Goal: Entertainment & Leisure: Consume media (video, audio)

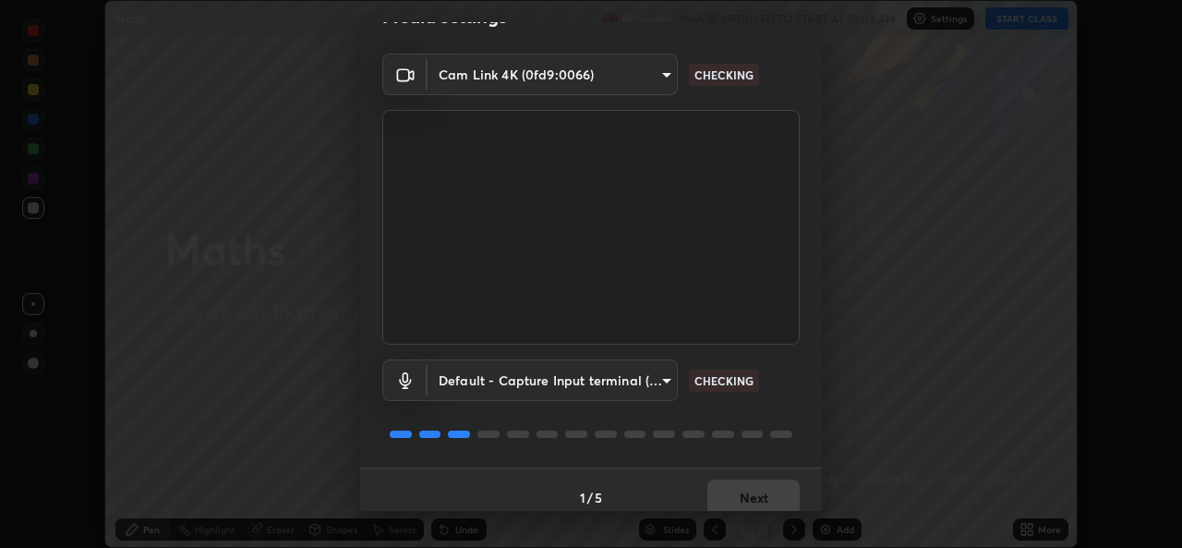
scroll to position [58, 0]
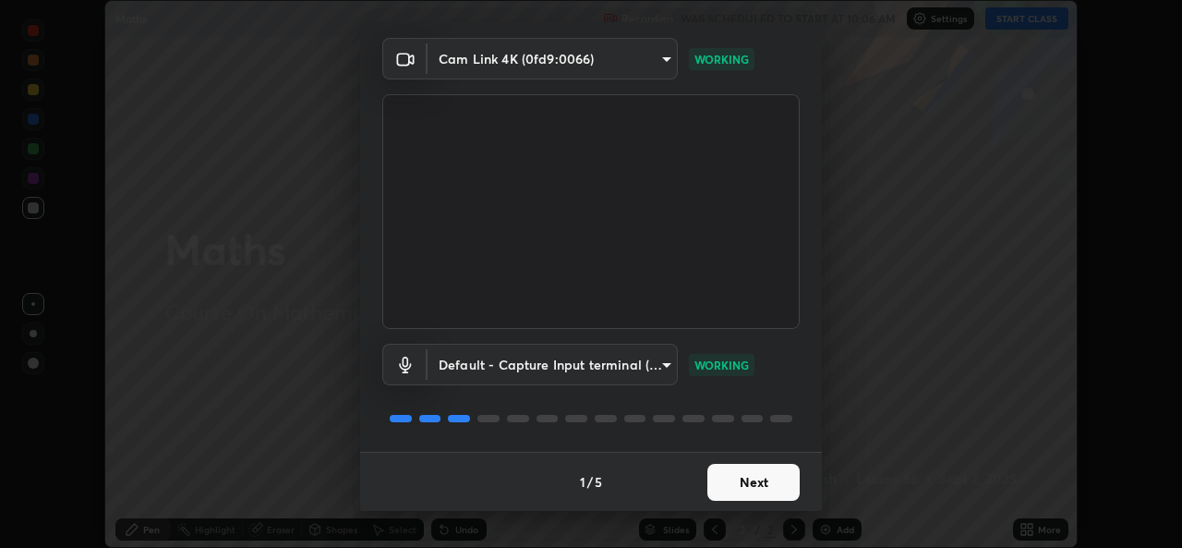
click at [733, 482] on button "Next" at bounding box center [753, 482] width 92 height 37
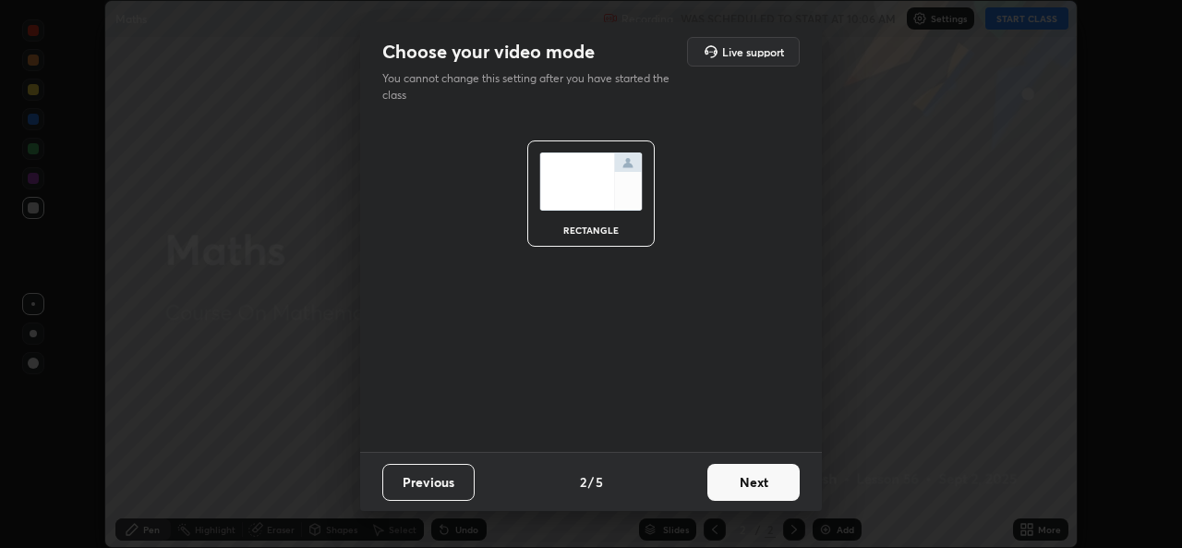
scroll to position [0, 0]
click at [736, 488] on button "Next" at bounding box center [753, 482] width 92 height 37
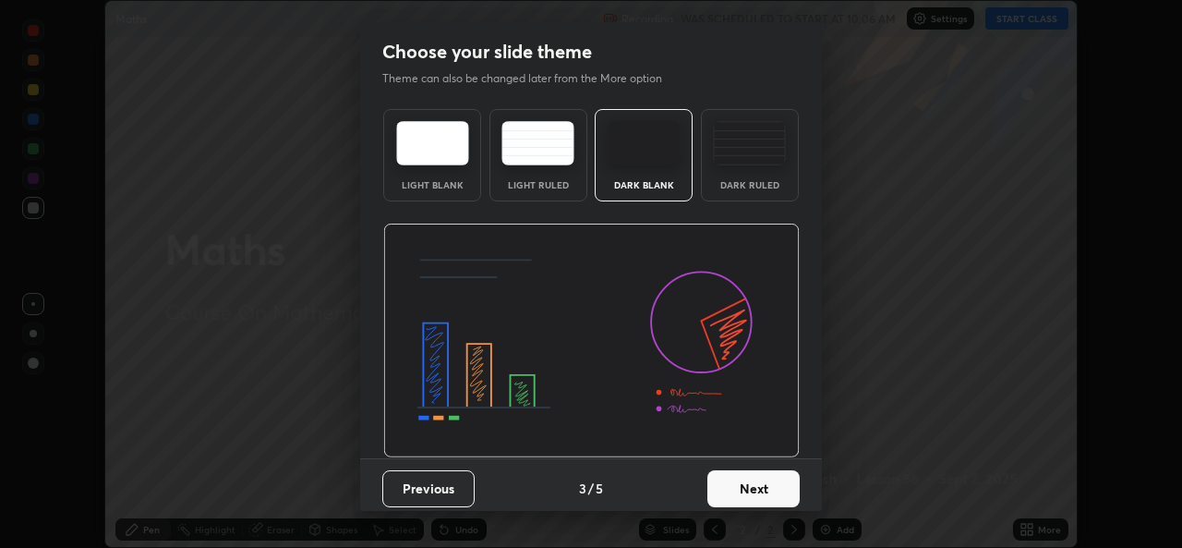
click at [736, 488] on button "Next" at bounding box center [753, 488] width 92 height 37
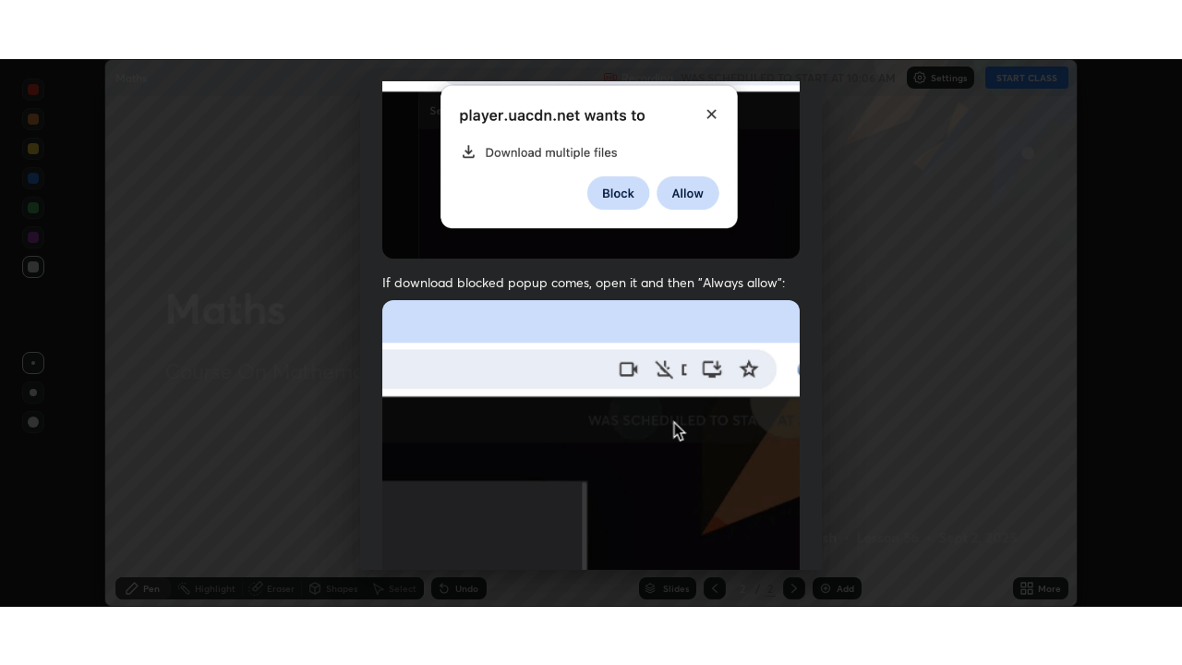
scroll to position [435, 0]
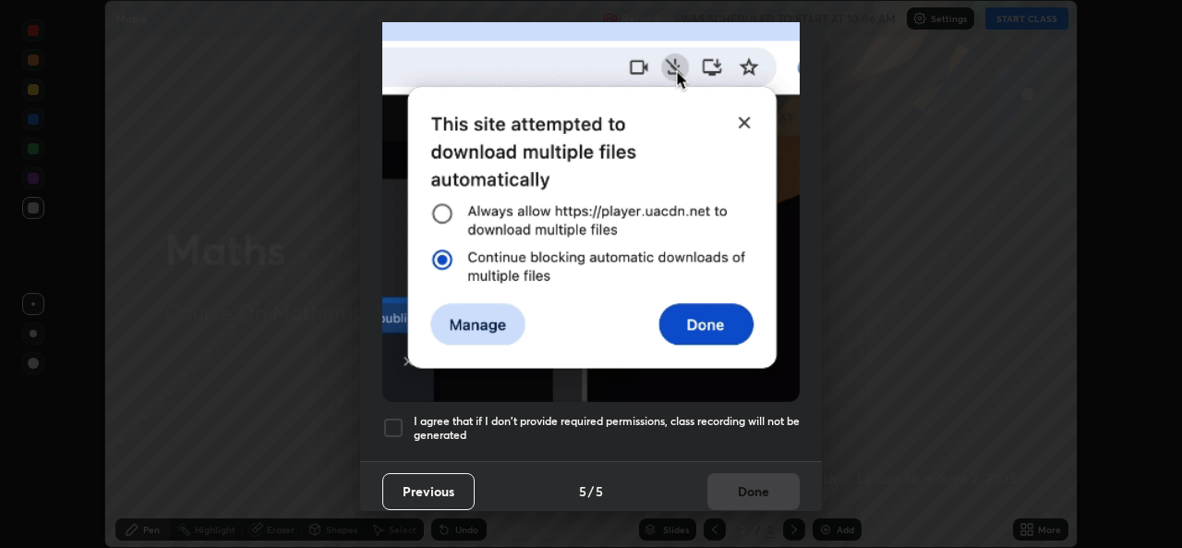
click at [453, 414] on h5 "I agree that if I don't provide required permissions, class recording will not …" at bounding box center [607, 428] width 386 height 29
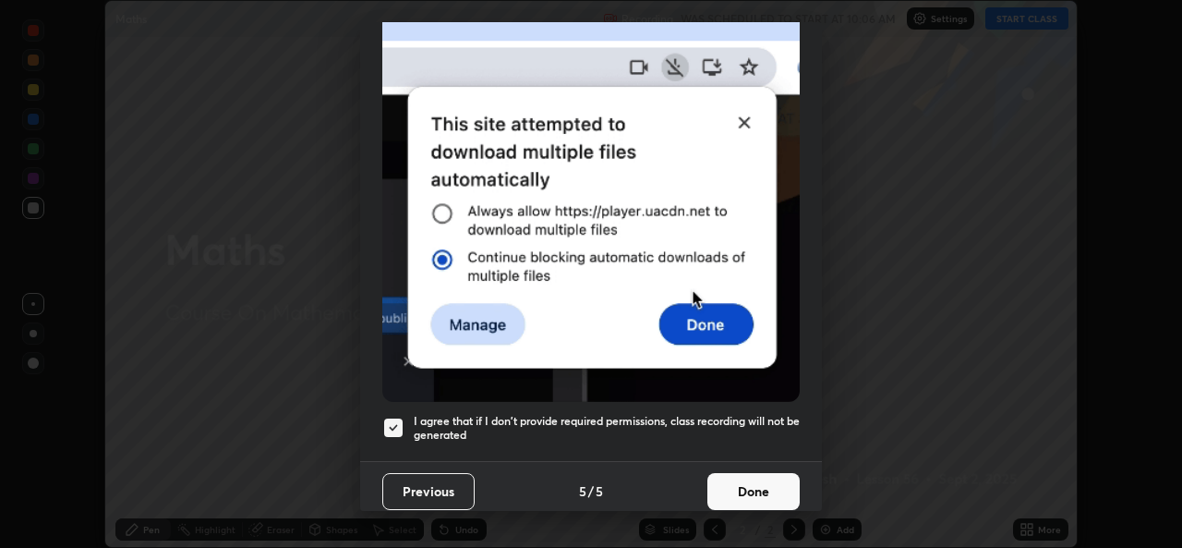
click at [735, 484] on button "Done" at bounding box center [753, 491] width 92 height 37
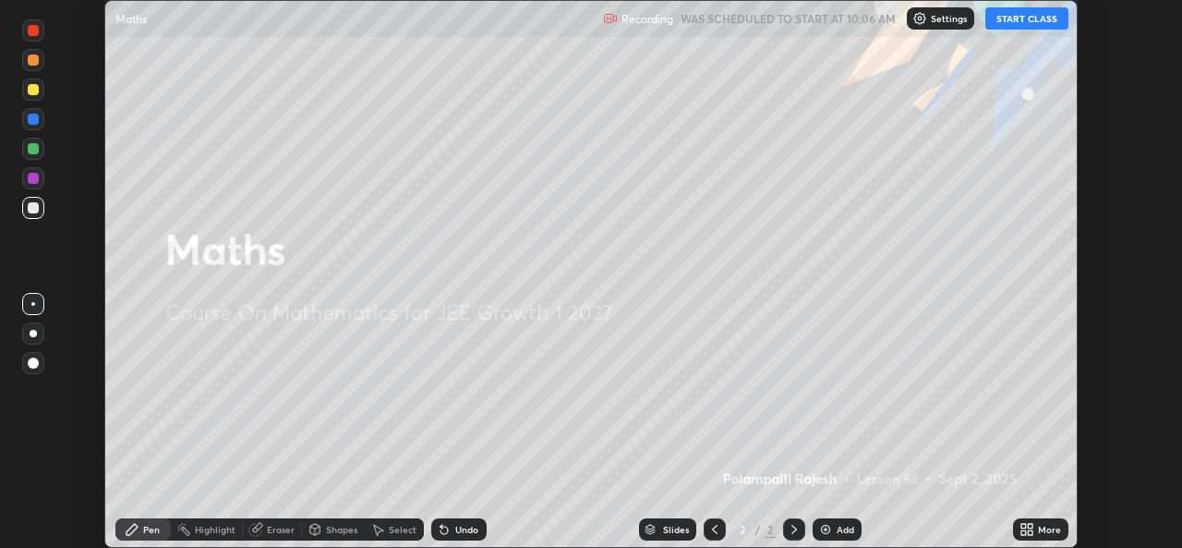
click at [1029, 531] on icon at bounding box center [1030, 532] width 5 height 5
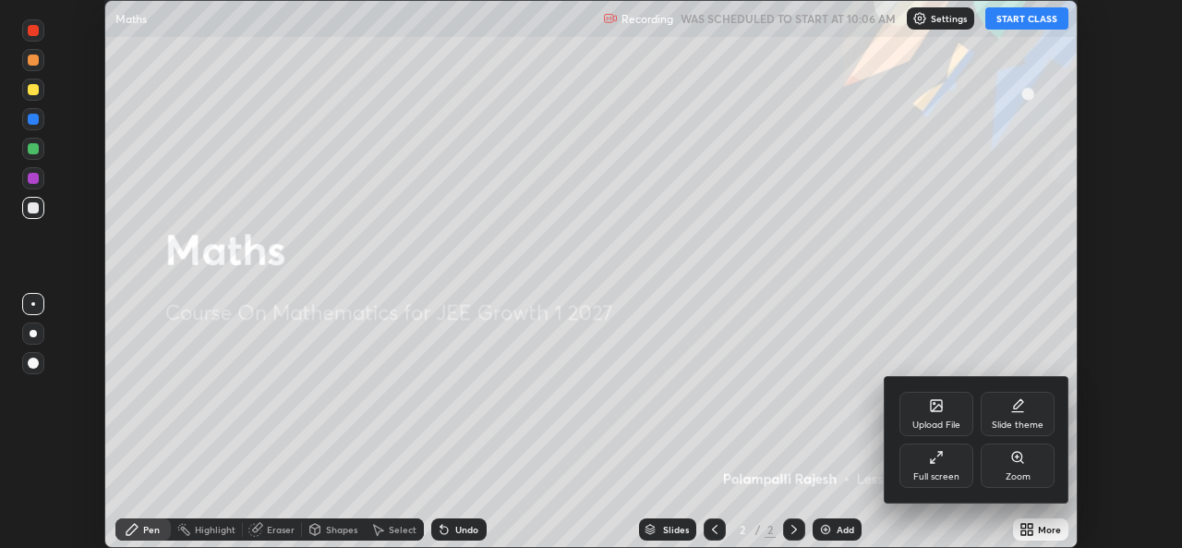
click at [946, 473] on div "Full screen" at bounding box center [936, 476] width 46 height 9
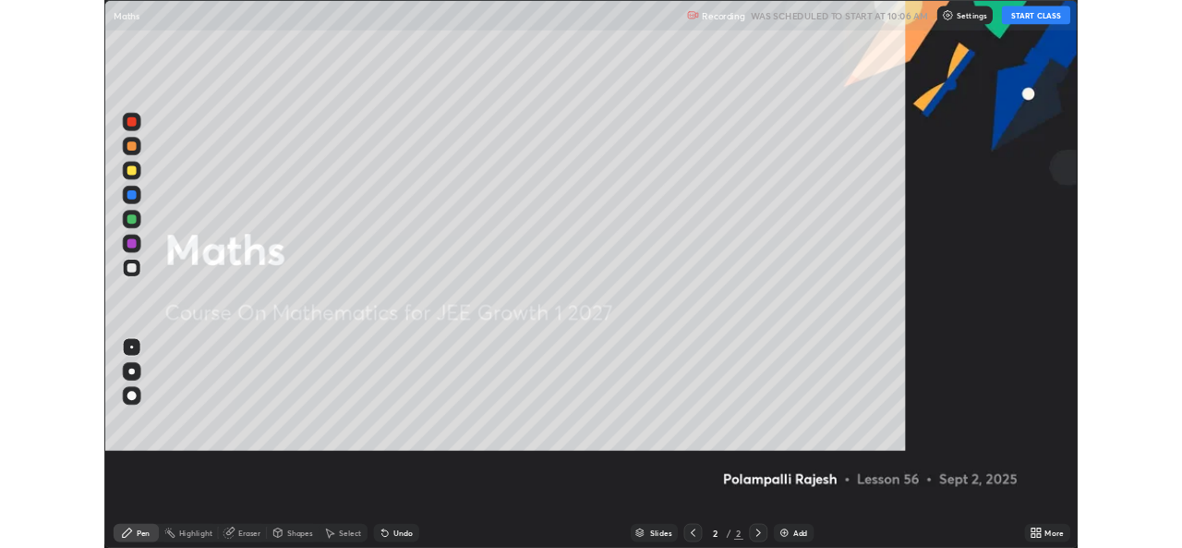
scroll to position [665, 1182]
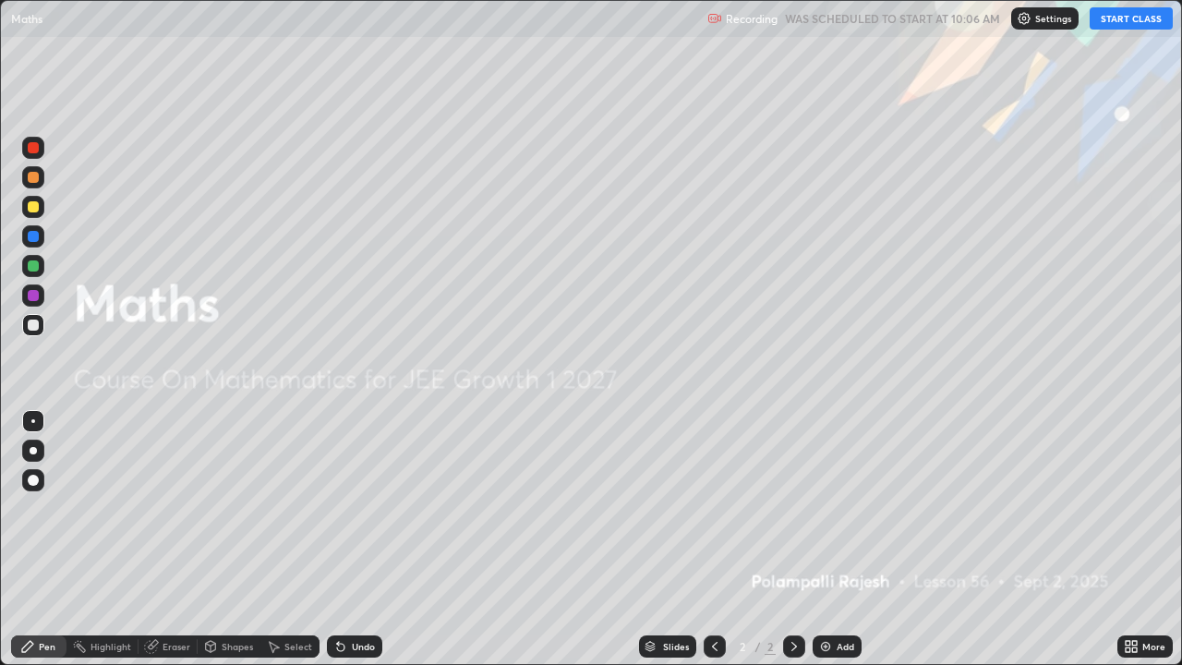
click at [1122, 24] on button "START CLASS" at bounding box center [1131, 18] width 83 height 22
click at [831, 547] on div "Add" at bounding box center [837, 646] width 49 height 22
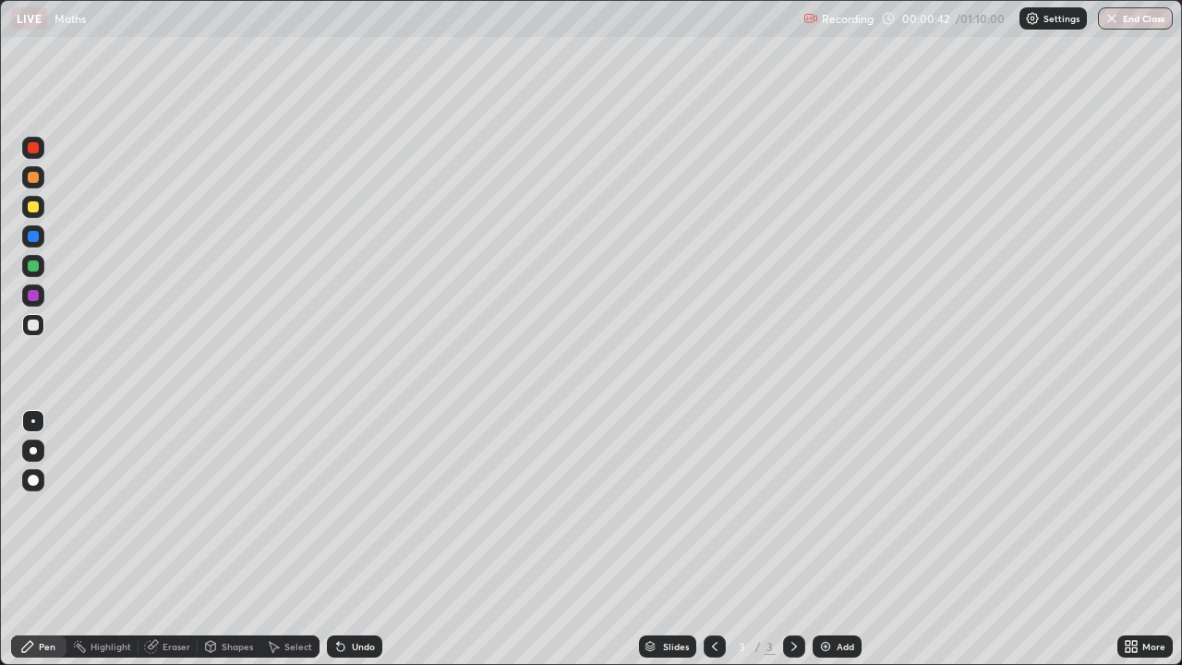
click at [338, 547] on icon at bounding box center [340, 647] width 7 height 7
click at [340, 547] on icon at bounding box center [340, 646] width 15 height 15
click at [337, 547] on icon at bounding box center [340, 647] width 7 height 7
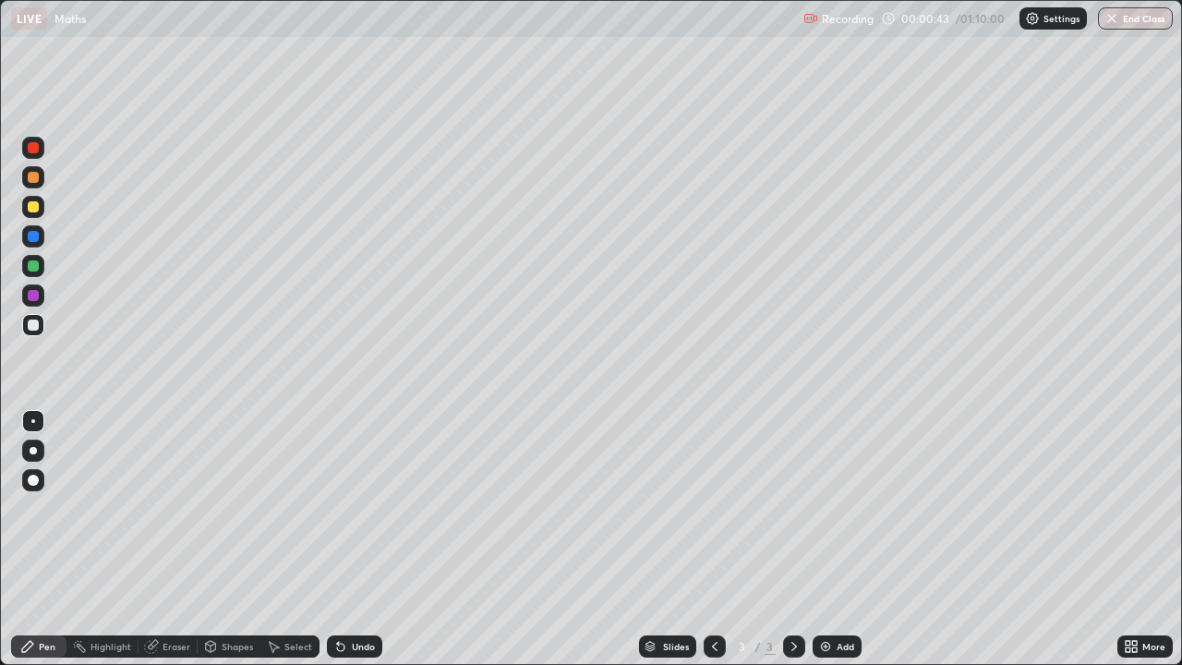
click at [337, 547] on icon at bounding box center [340, 647] width 7 height 7
click at [338, 547] on icon at bounding box center [340, 647] width 7 height 7
click at [337, 547] on icon at bounding box center [340, 647] width 7 height 7
click at [354, 547] on div "Undo" at bounding box center [363, 646] width 23 height 9
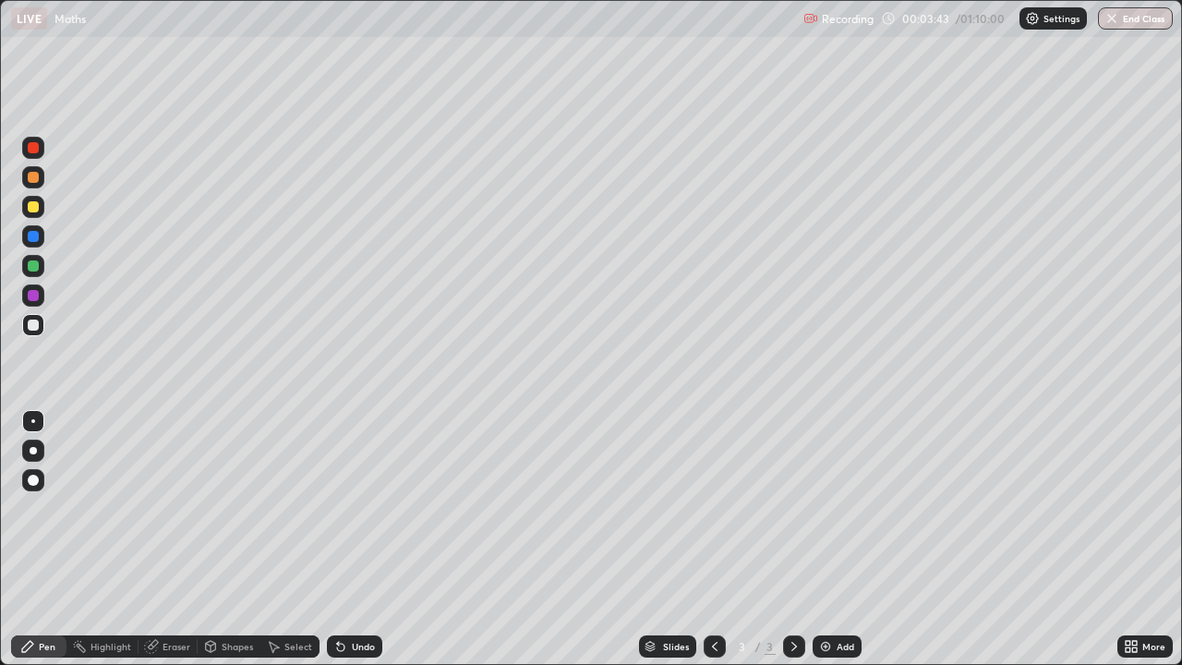
click at [357, 547] on div "Undo" at bounding box center [354, 646] width 55 height 22
click at [361, 547] on div "Undo" at bounding box center [354, 646] width 55 height 22
click at [33, 275] on div at bounding box center [33, 266] width 22 height 22
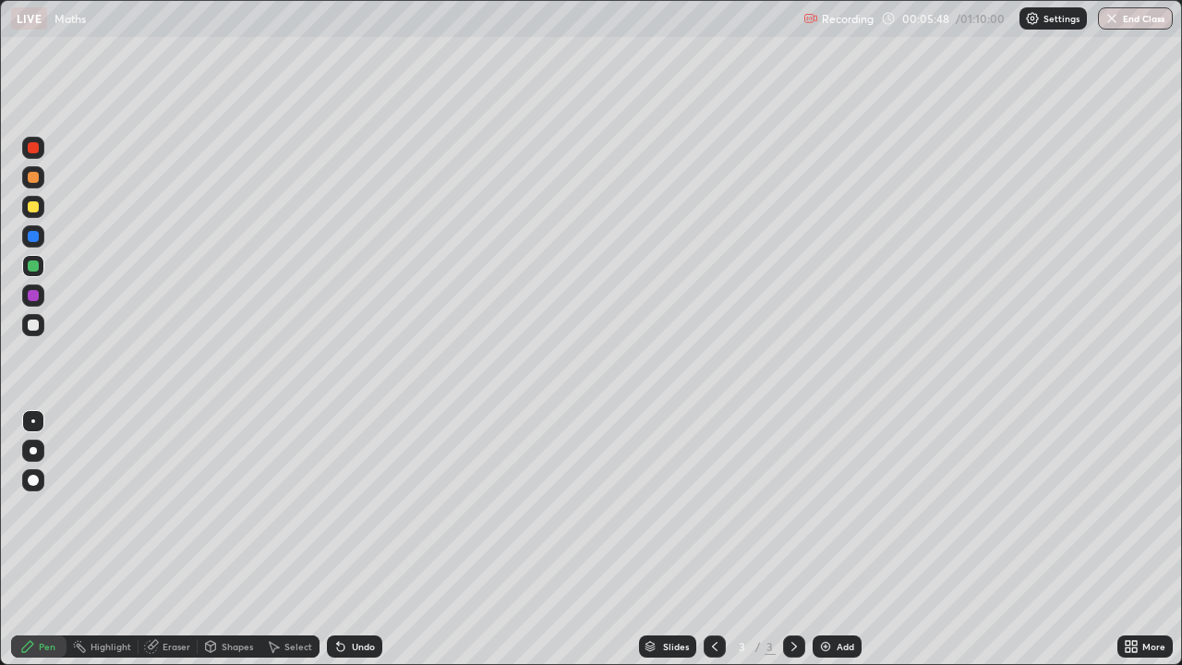
click at [344, 547] on icon at bounding box center [340, 646] width 15 height 15
click at [158, 547] on icon at bounding box center [151, 646] width 15 height 15
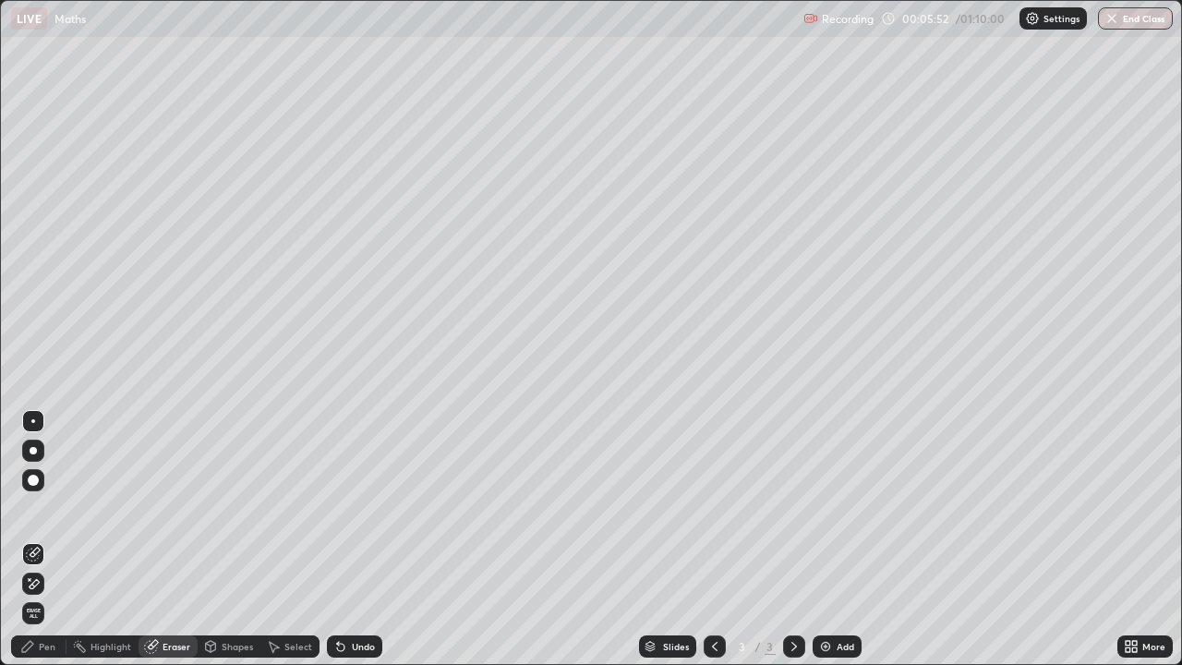
click at [45, 547] on div "Pen" at bounding box center [47, 646] width 17 height 9
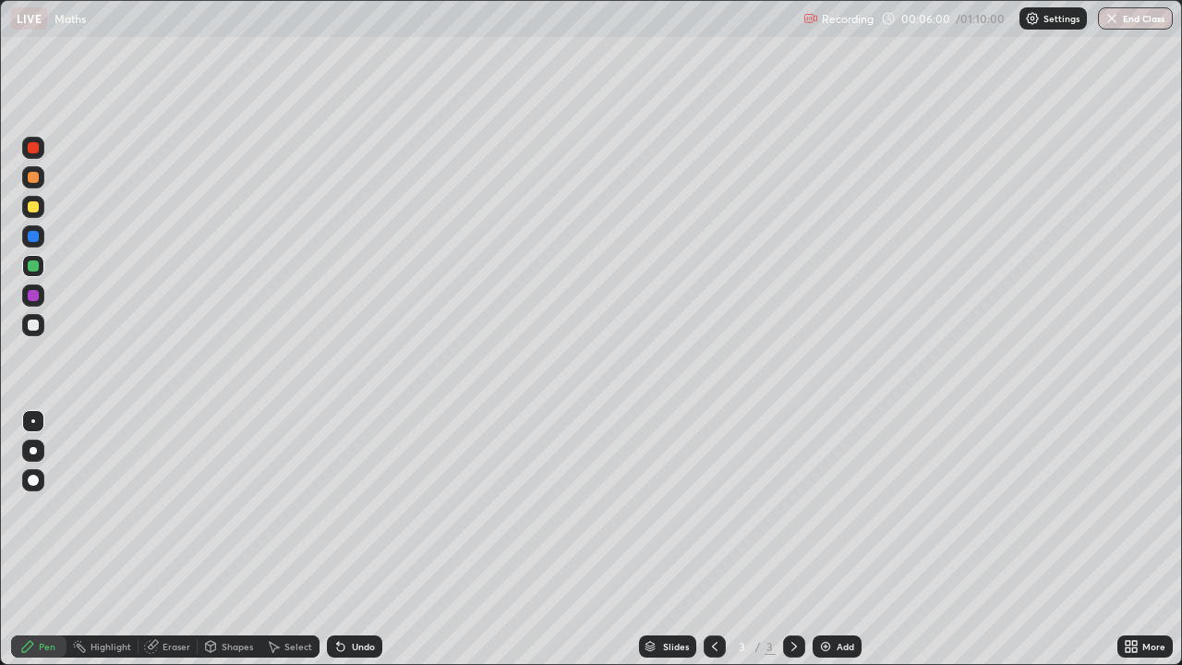
click at [28, 323] on div at bounding box center [33, 324] width 11 height 11
click at [344, 547] on icon at bounding box center [340, 646] width 15 height 15
click at [29, 298] on div at bounding box center [33, 295] width 11 height 11
click at [30, 269] on div at bounding box center [33, 265] width 11 height 11
click at [844, 547] on div "Add" at bounding box center [846, 646] width 18 height 9
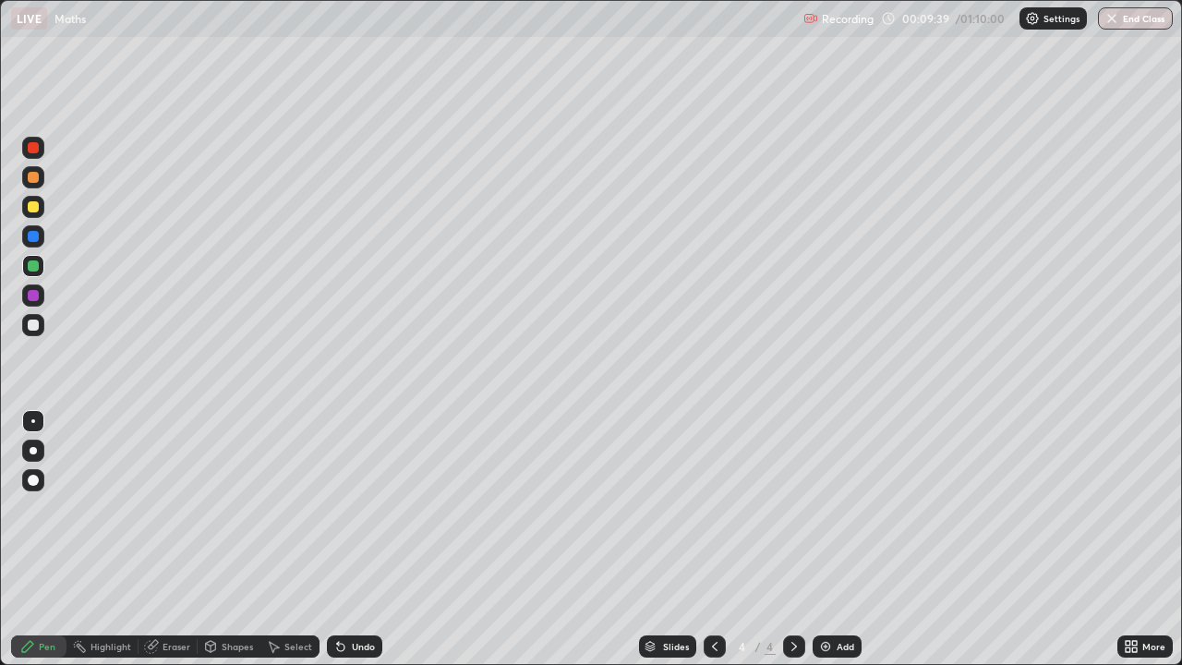
click at [347, 547] on div "Undo" at bounding box center [354, 646] width 55 height 22
click at [345, 547] on div "Undo" at bounding box center [354, 646] width 55 height 22
click at [343, 547] on icon at bounding box center [340, 646] width 15 height 15
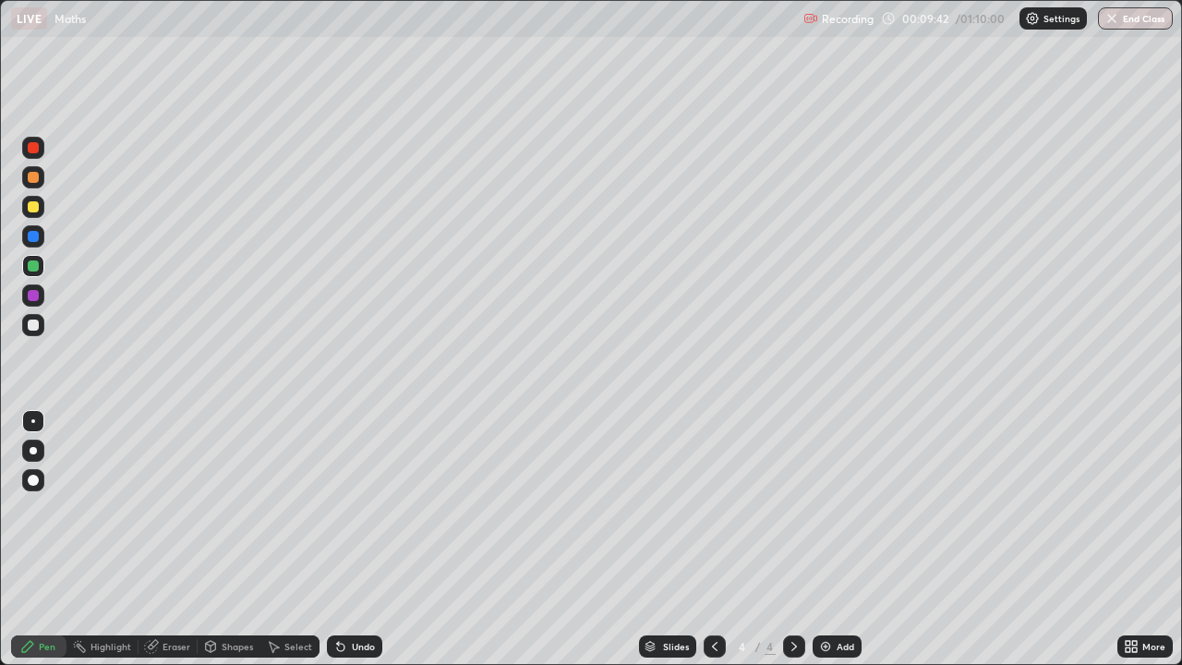
click at [343, 547] on icon at bounding box center [340, 646] width 15 height 15
click at [347, 547] on div "Undo" at bounding box center [354, 646] width 55 height 22
click at [346, 547] on div "Undo" at bounding box center [354, 646] width 55 height 22
click at [344, 547] on icon at bounding box center [340, 646] width 15 height 15
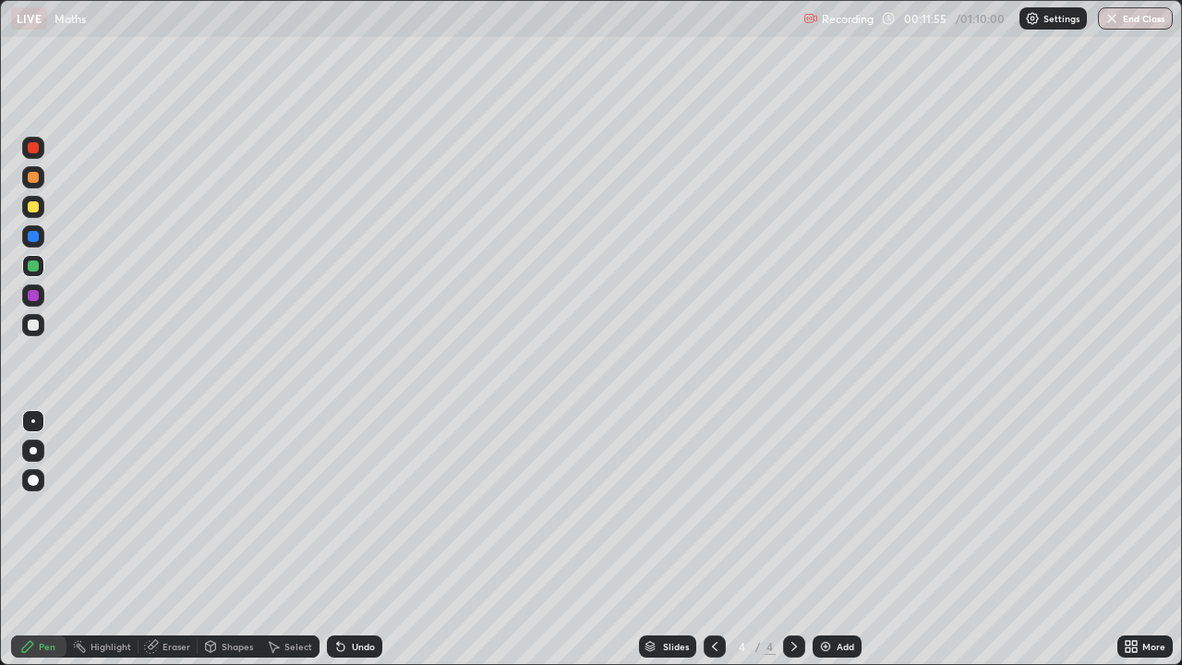
click at [344, 547] on icon at bounding box center [340, 646] width 15 height 15
click at [345, 547] on div "Undo" at bounding box center [354, 646] width 55 height 22
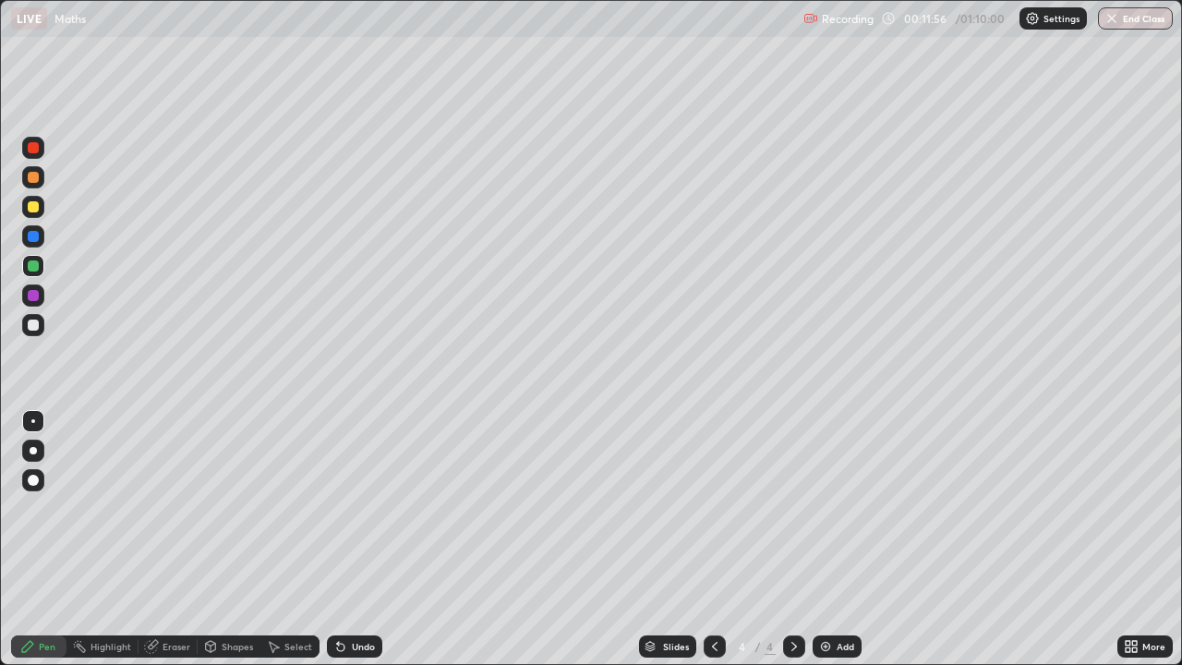
click at [345, 547] on div "Undo" at bounding box center [354, 646] width 55 height 22
click at [344, 547] on icon at bounding box center [340, 646] width 15 height 15
click at [30, 293] on div at bounding box center [33, 295] width 11 height 11
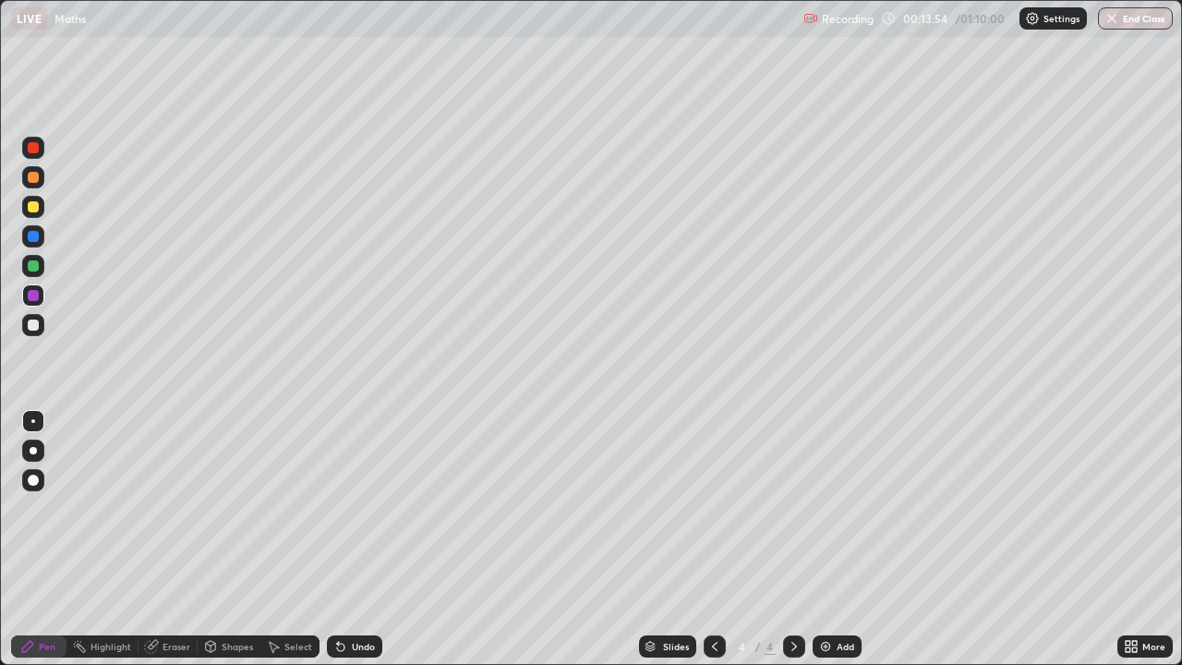
click at [32, 323] on div at bounding box center [33, 324] width 11 height 11
click at [32, 298] on div at bounding box center [33, 295] width 11 height 11
click at [32, 269] on div at bounding box center [33, 265] width 11 height 11
click at [175, 547] on div "Eraser" at bounding box center [177, 646] width 28 height 9
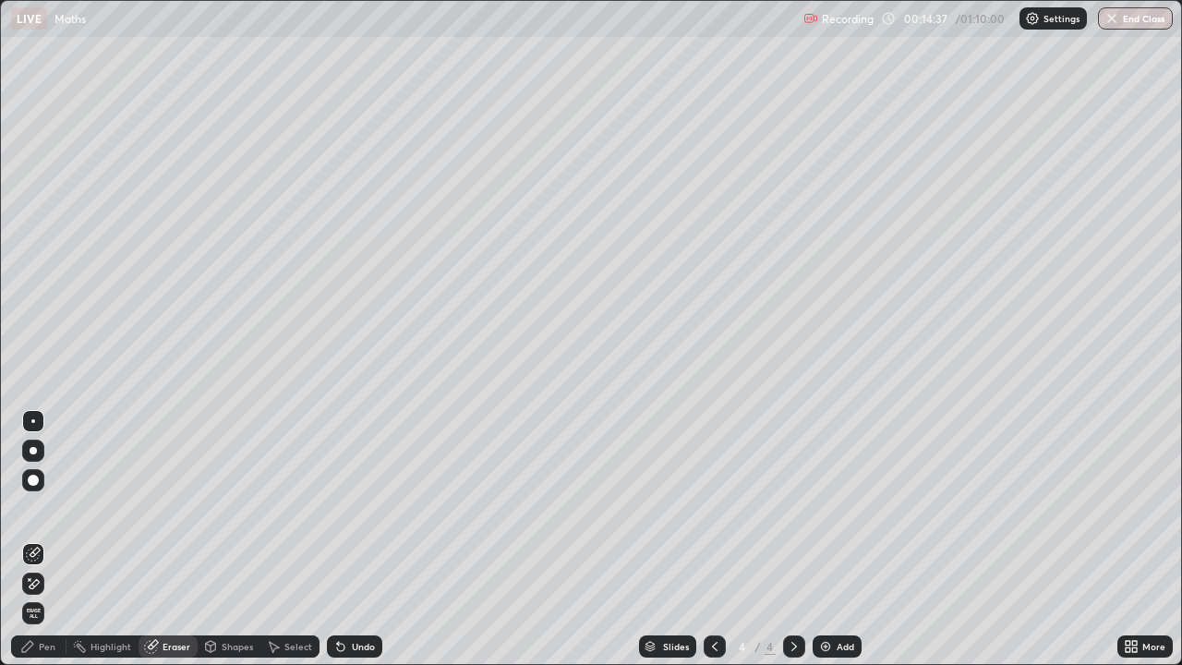
click at [156, 547] on icon at bounding box center [151, 647] width 12 height 12
click at [34, 547] on icon at bounding box center [33, 584] width 15 height 16
click at [54, 547] on div "Pen" at bounding box center [47, 646] width 17 height 9
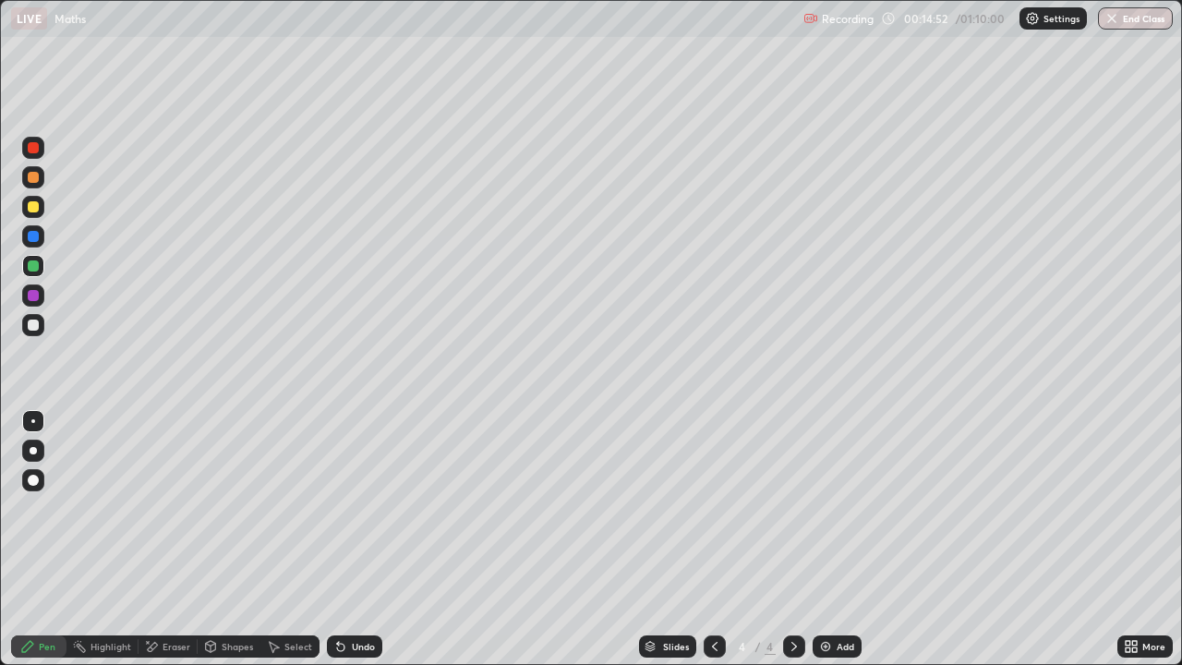
click at [37, 329] on div at bounding box center [33, 324] width 11 height 11
click at [30, 209] on div at bounding box center [33, 206] width 11 height 11
click at [288, 547] on div "Select" at bounding box center [298, 646] width 28 height 9
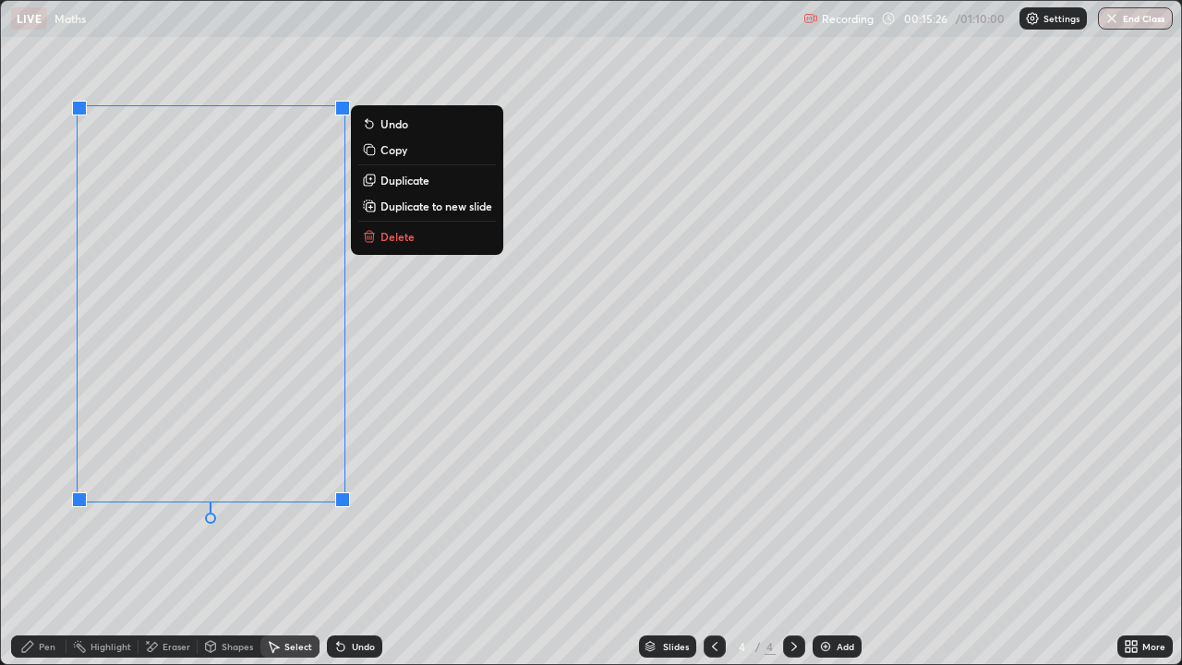
click at [378, 235] on button "Delete" at bounding box center [427, 236] width 138 height 22
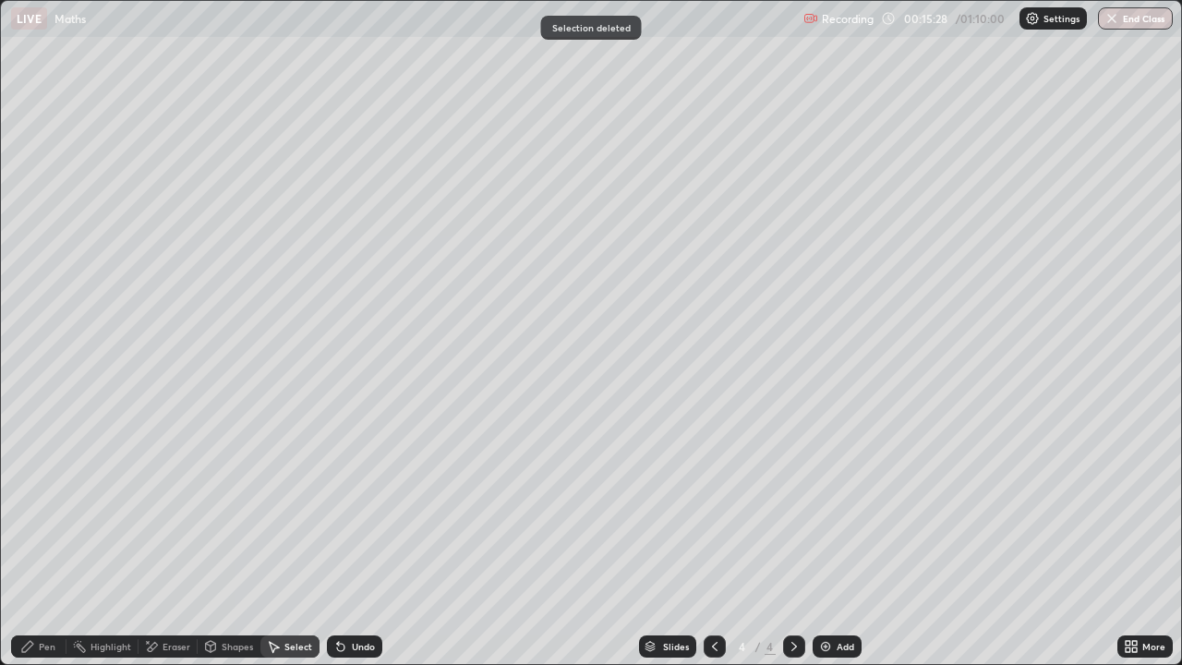
click at [38, 547] on div "Pen" at bounding box center [38, 646] width 55 height 22
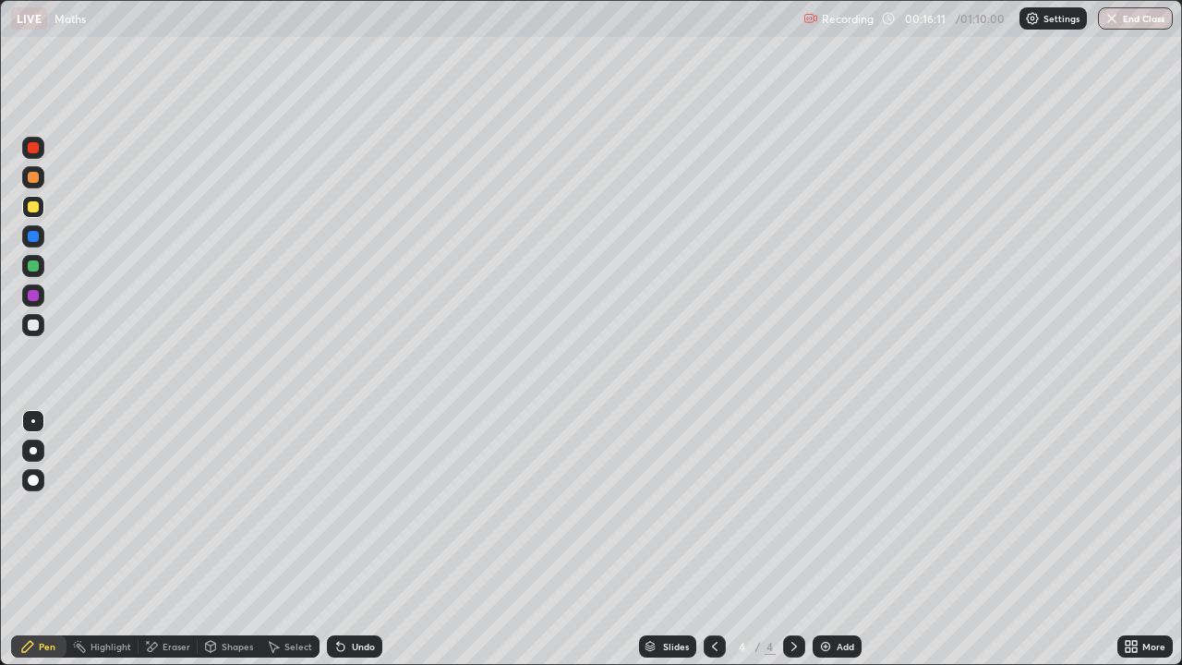
click at [29, 325] on div at bounding box center [33, 324] width 11 height 11
click at [338, 547] on icon at bounding box center [340, 647] width 7 height 7
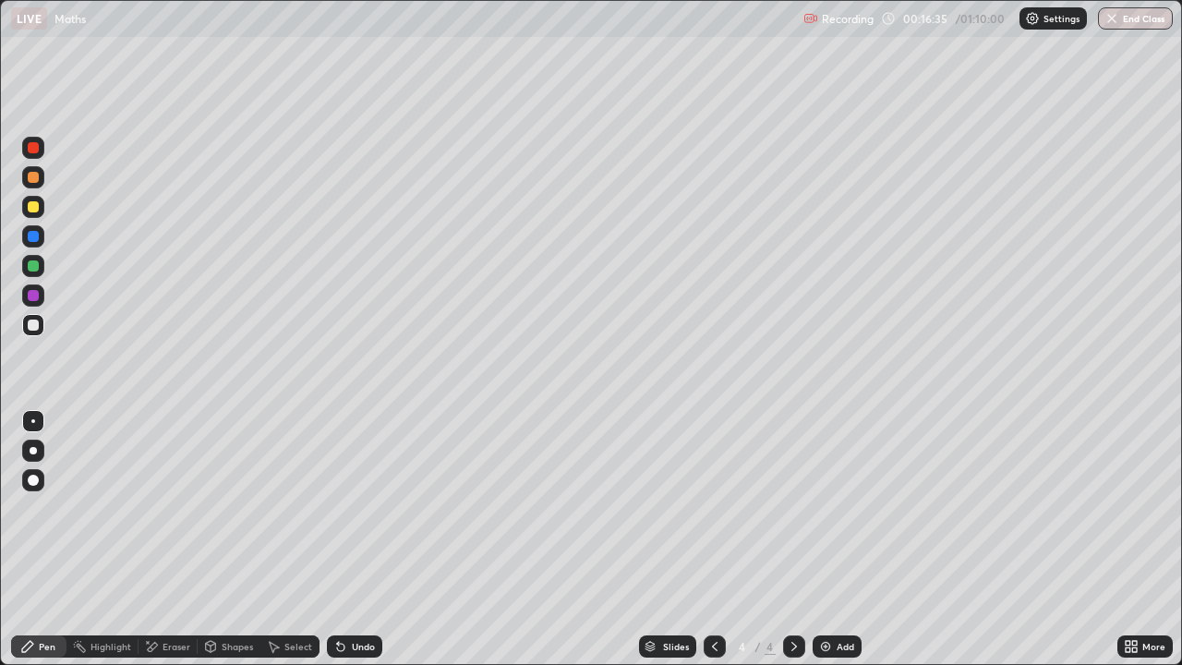
click at [348, 547] on div "Undo" at bounding box center [354, 646] width 55 height 22
click at [352, 547] on div "Undo" at bounding box center [363, 646] width 23 height 9
click at [837, 547] on div "Add" at bounding box center [846, 646] width 18 height 9
click at [344, 547] on icon at bounding box center [340, 646] width 15 height 15
click at [352, 547] on div "Undo" at bounding box center [363, 646] width 23 height 9
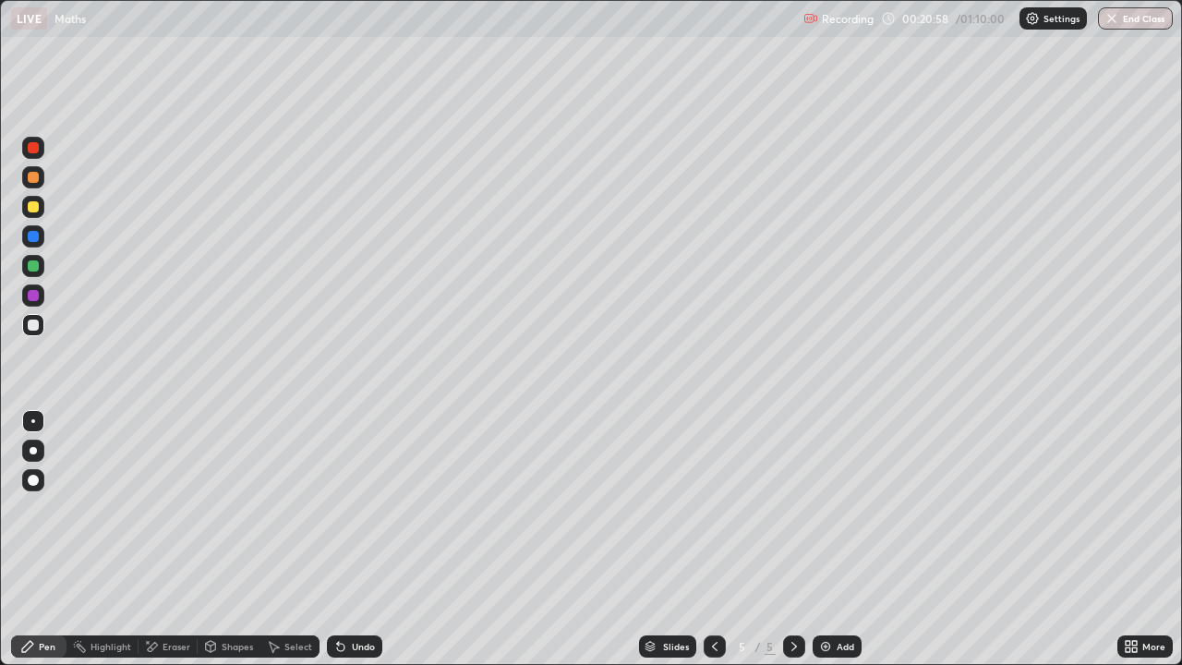
click at [353, 547] on div "Undo" at bounding box center [363, 646] width 23 height 9
click at [293, 547] on div "Select" at bounding box center [298, 646] width 28 height 9
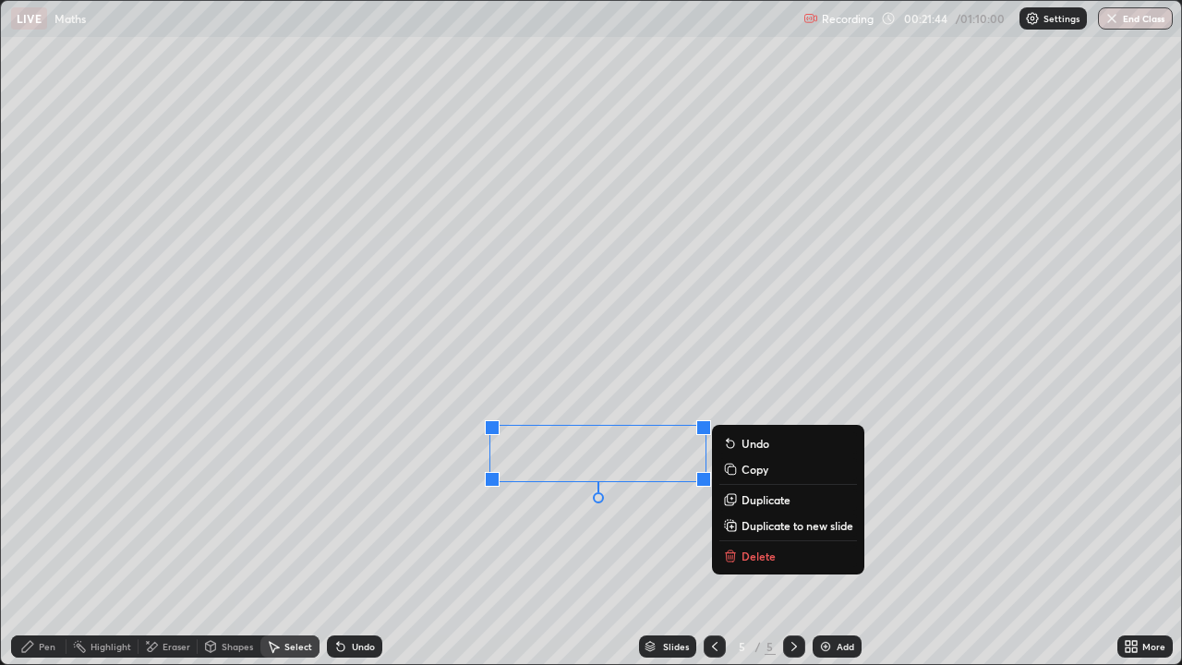
click at [55, 547] on div "Pen" at bounding box center [38, 646] width 55 height 22
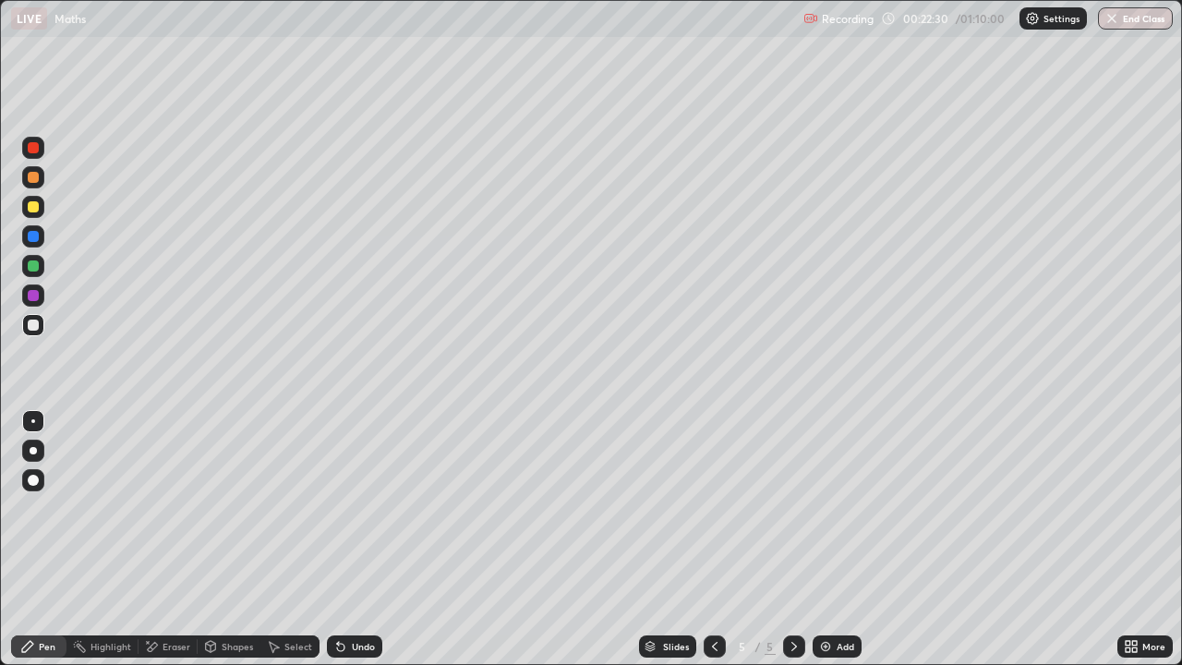
click at [30, 296] on div at bounding box center [33, 295] width 11 height 11
click at [30, 328] on div at bounding box center [33, 324] width 11 height 11
click at [338, 547] on icon at bounding box center [340, 647] width 7 height 7
click at [342, 547] on icon at bounding box center [340, 647] width 7 height 7
click at [344, 547] on icon at bounding box center [340, 646] width 15 height 15
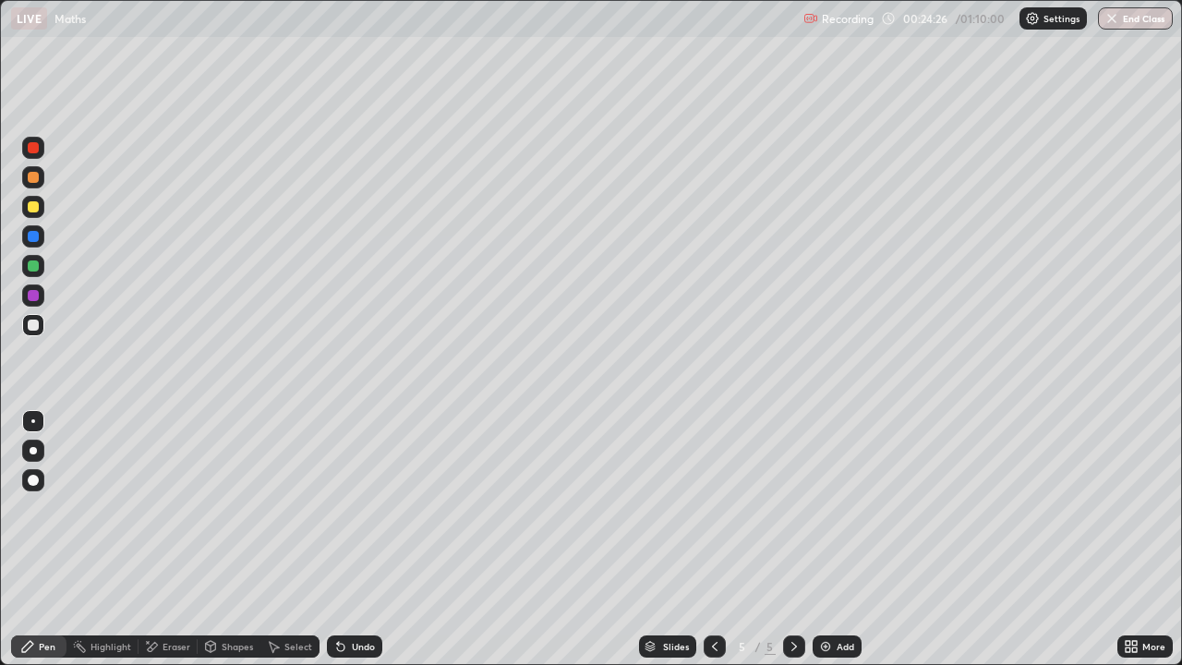
click at [352, 547] on div "Undo" at bounding box center [363, 646] width 23 height 9
click at [344, 547] on icon at bounding box center [340, 646] width 15 height 15
click at [28, 268] on div at bounding box center [33, 265] width 11 height 11
click at [203, 547] on div "Shapes" at bounding box center [229, 646] width 63 height 37
click at [209, 547] on div "Shapes" at bounding box center [229, 646] width 63 height 37
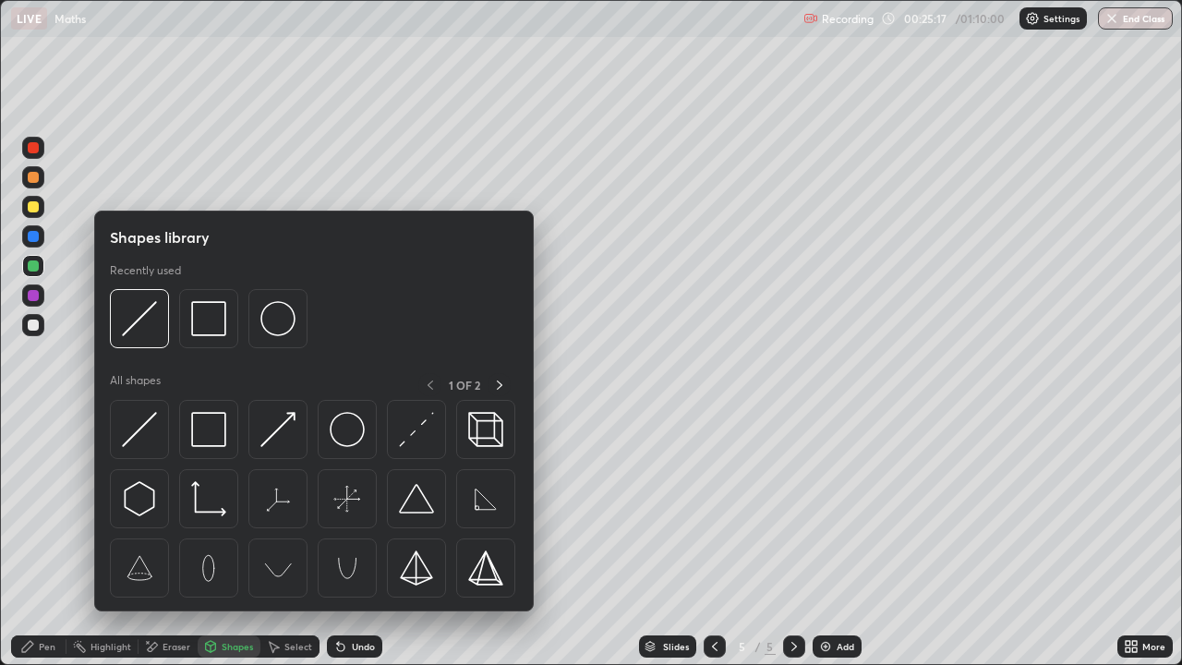
click at [52, 547] on div "Erase all" at bounding box center [33, 332] width 44 height 591
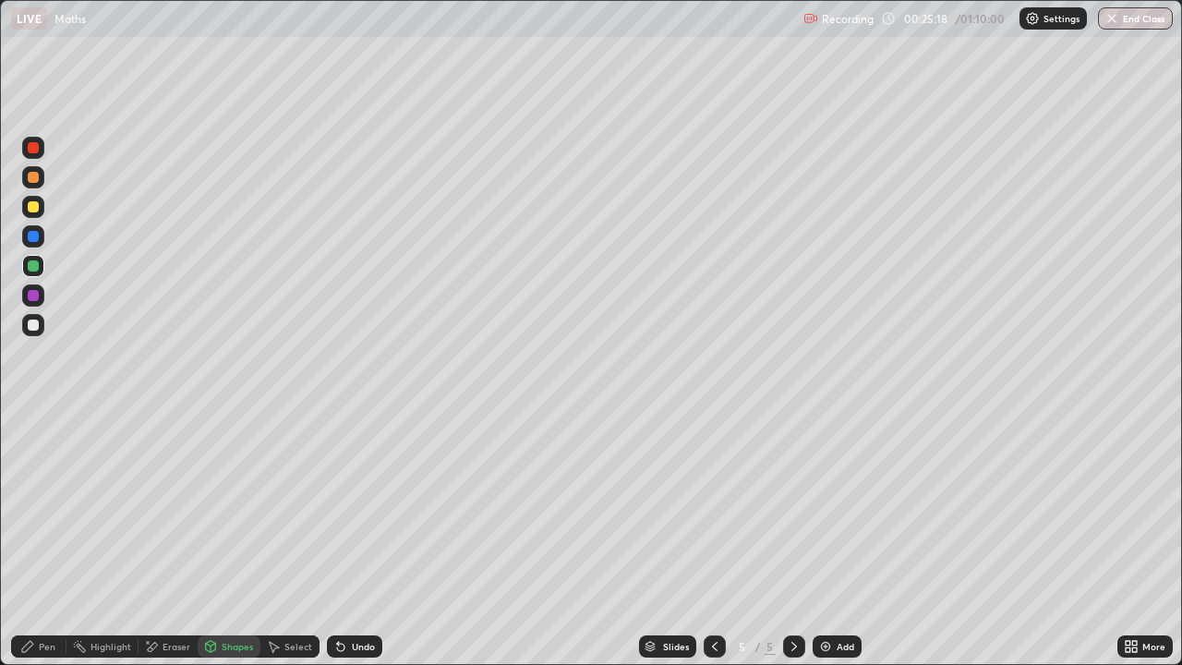
click at [42, 547] on div "Pen" at bounding box center [47, 646] width 17 height 9
click at [290, 547] on div "Select" at bounding box center [298, 646] width 28 height 9
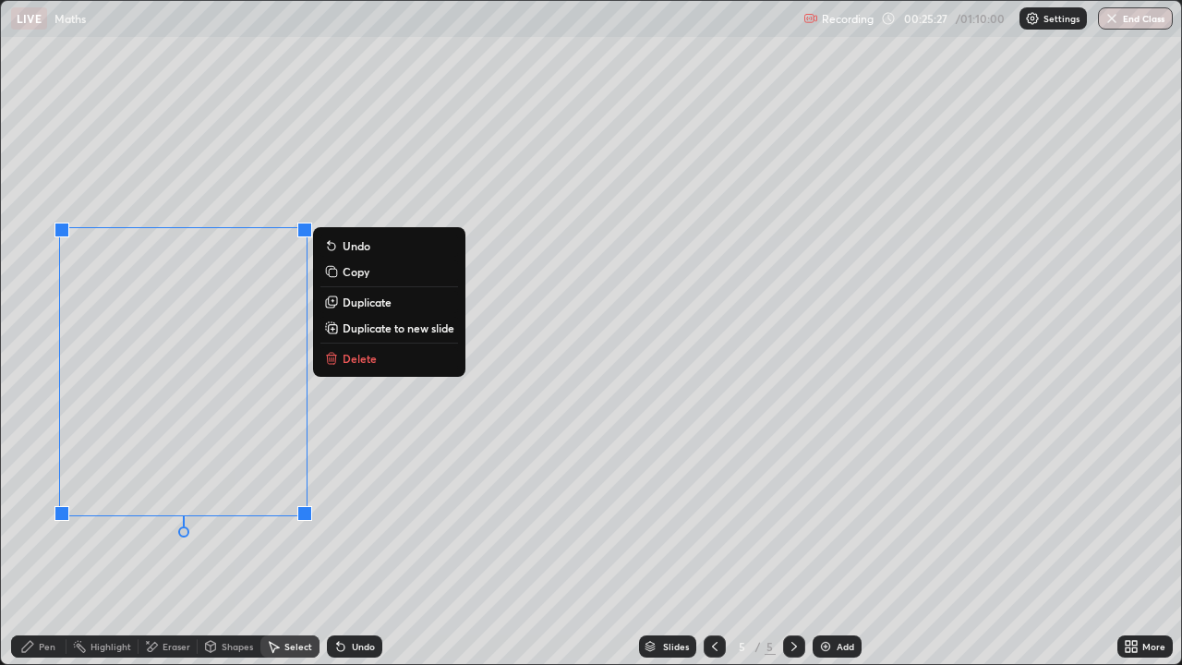
click at [39, 547] on div "Pen" at bounding box center [47, 646] width 17 height 9
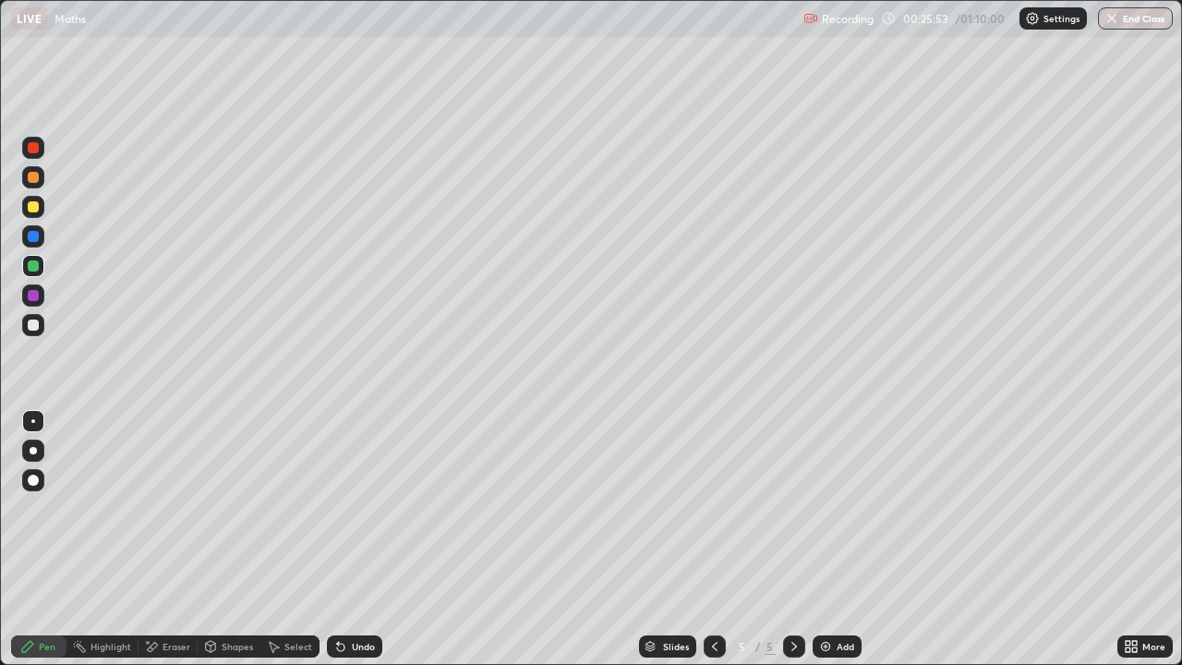
click at [826, 547] on img at bounding box center [825, 646] width 15 height 15
click at [37, 326] on div at bounding box center [33, 324] width 11 height 11
click at [353, 547] on div "Undo" at bounding box center [363, 646] width 23 height 9
click at [355, 547] on div "Undo" at bounding box center [363, 646] width 23 height 9
click at [339, 547] on icon at bounding box center [340, 647] width 7 height 7
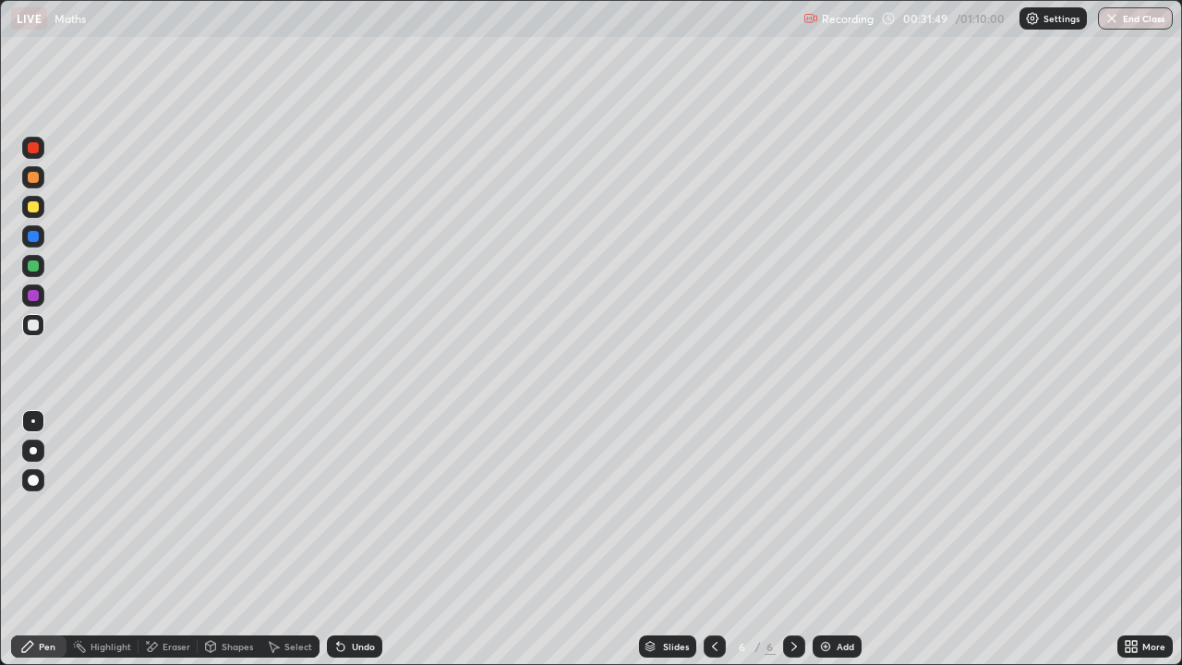
click at [339, 547] on icon at bounding box center [340, 647] width 7 height 7
click at [343, 547] on icon at bounding box center [340, 646] width 15 height 15
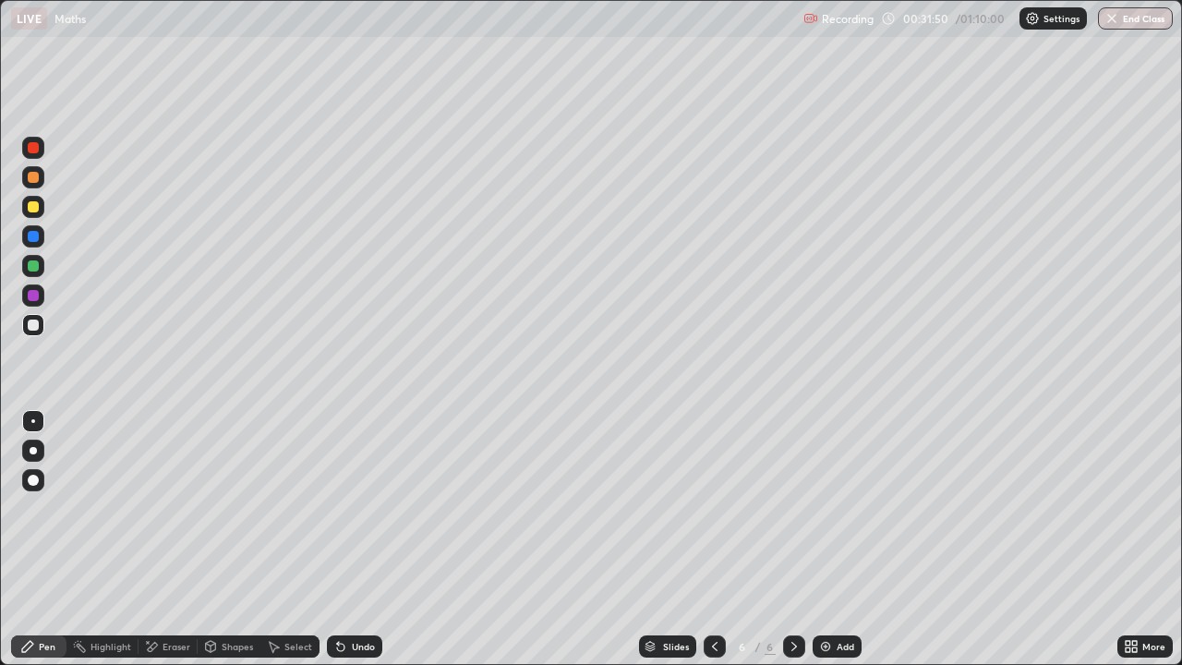
click at [338, 547] on icon at bounding box center [340, 647] width 7 height 7
click at [341, 547] on icon at bounding box center [340, 646] width 15 height 15
click at [173, 547] on div "Eraser" at bounding box center [177, 646] width 28 height 9
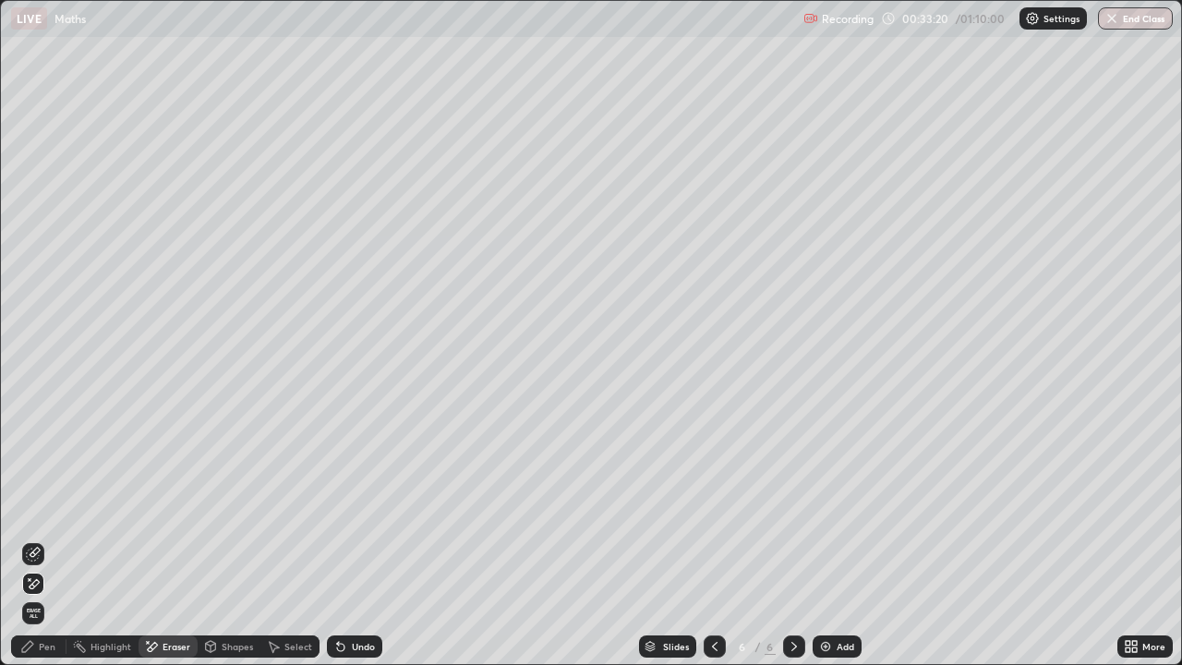
click at [50, 547] on div "Pen" at bounding box center [47, 646] width 17 height 9
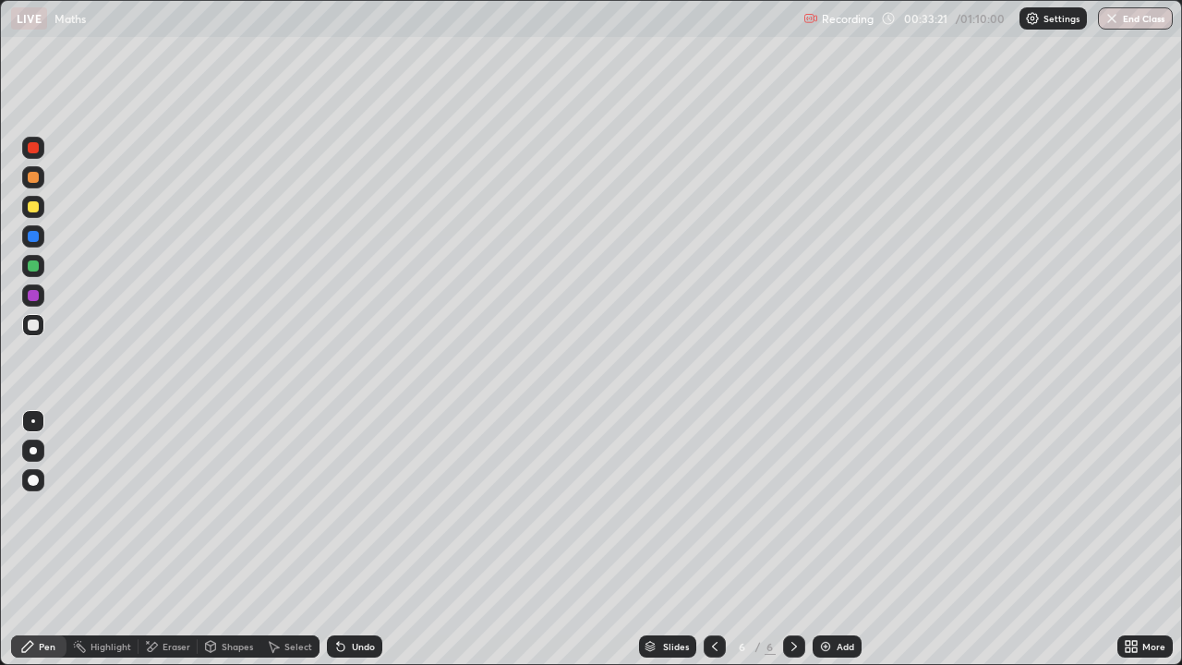
click at [175, 547] on div "Eraser" at bounding box center [177, 646] width 28 height 9
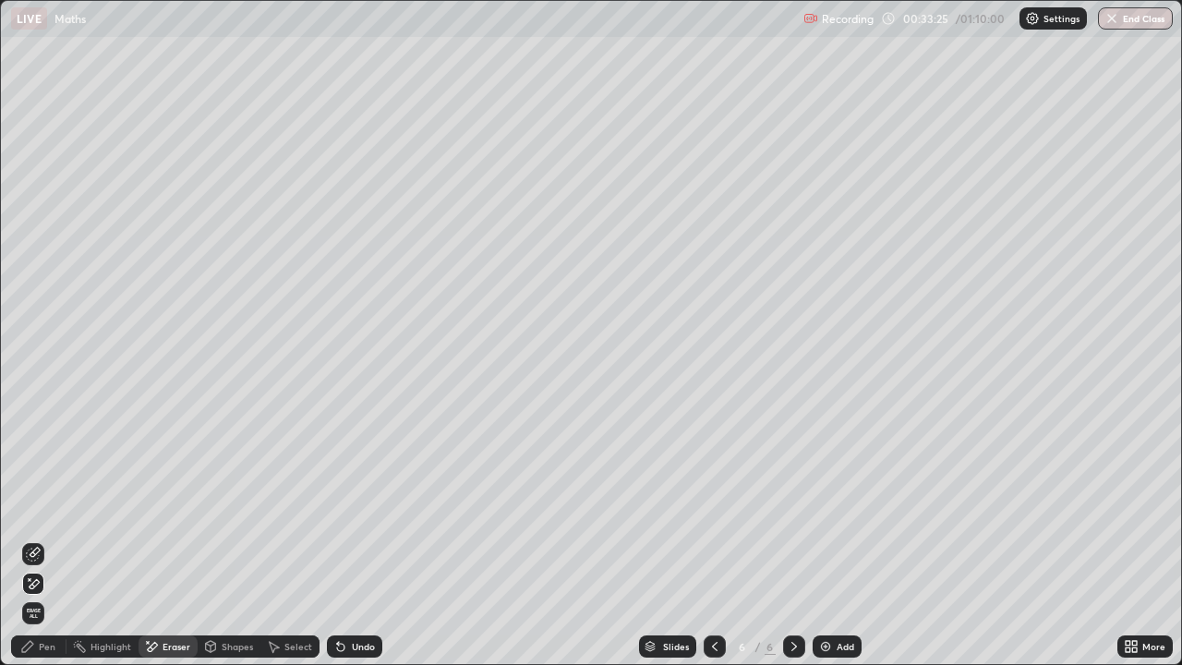
click at [38, 547] on div "Pen" at bounding box center [38, 646] width 55 height 22
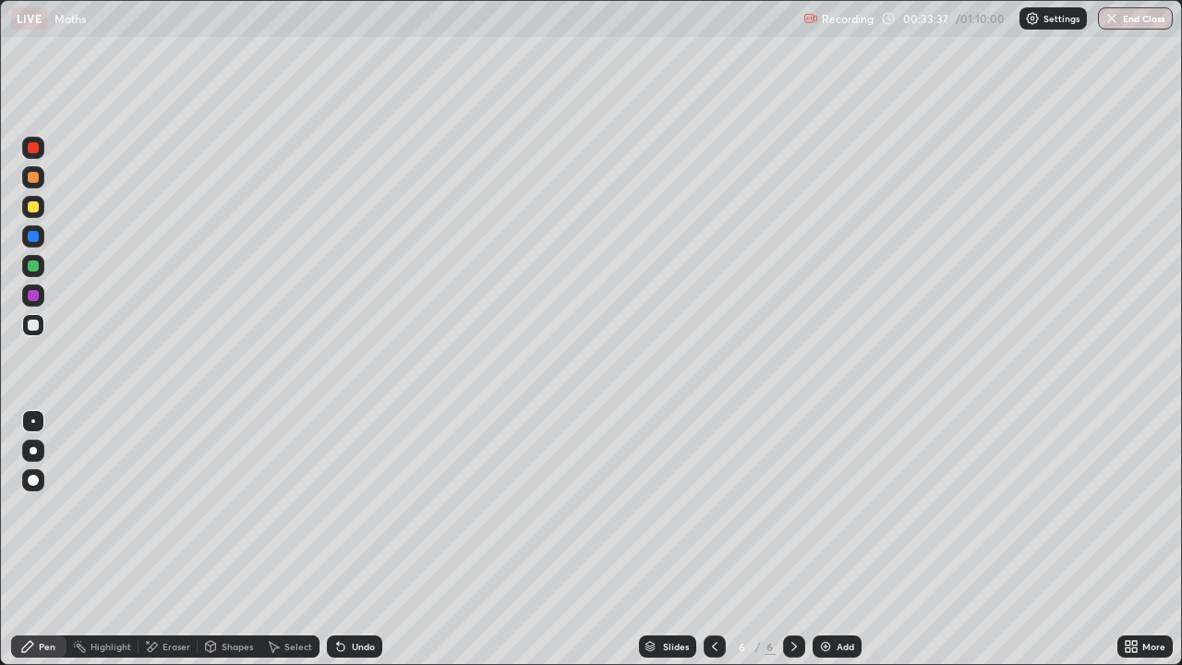
click at [338, 547] on icon at bounding box center [340, 647] width 7 height 7
click at [34, 270] on div at bounding box center [33, 265] width 11 height 11
click at [34, 289] on div at bounding box center [33, 295] width 22 height 22
click at [828, 547] on img at bounding box center [825, 646] width 15 height 15
click at [37, 329] on div at bounding box center [33, 324] width 11 height 11
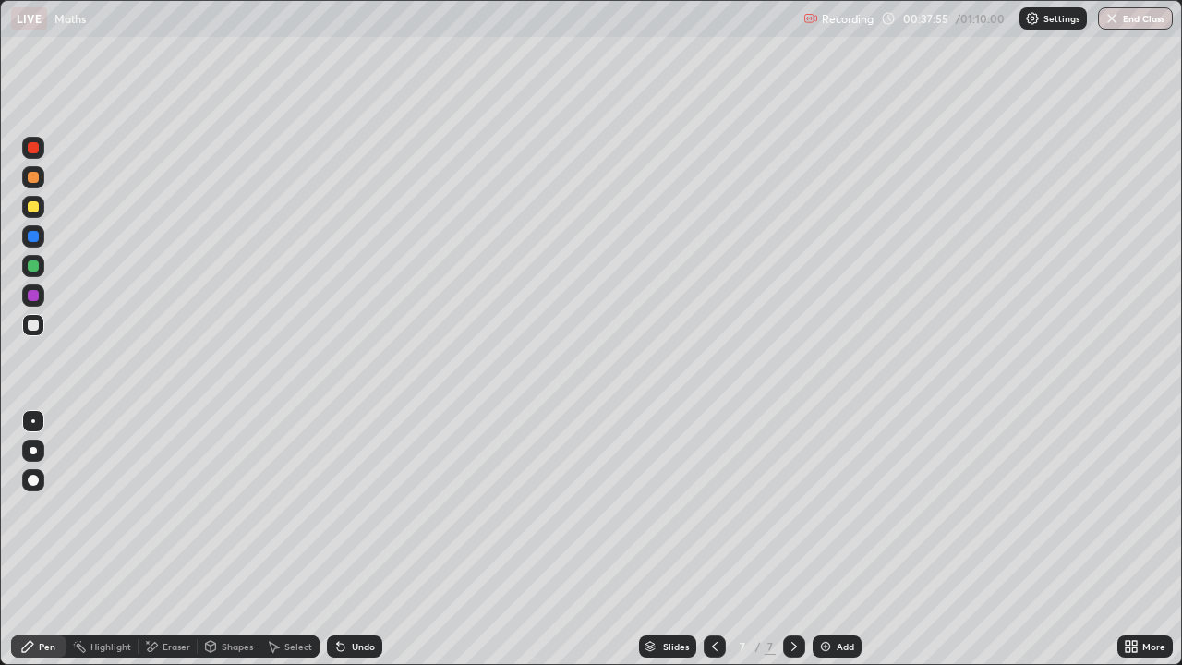
click at [175, 547] on div "Eraser" at bounding box center [177, 646] width 28 height 9
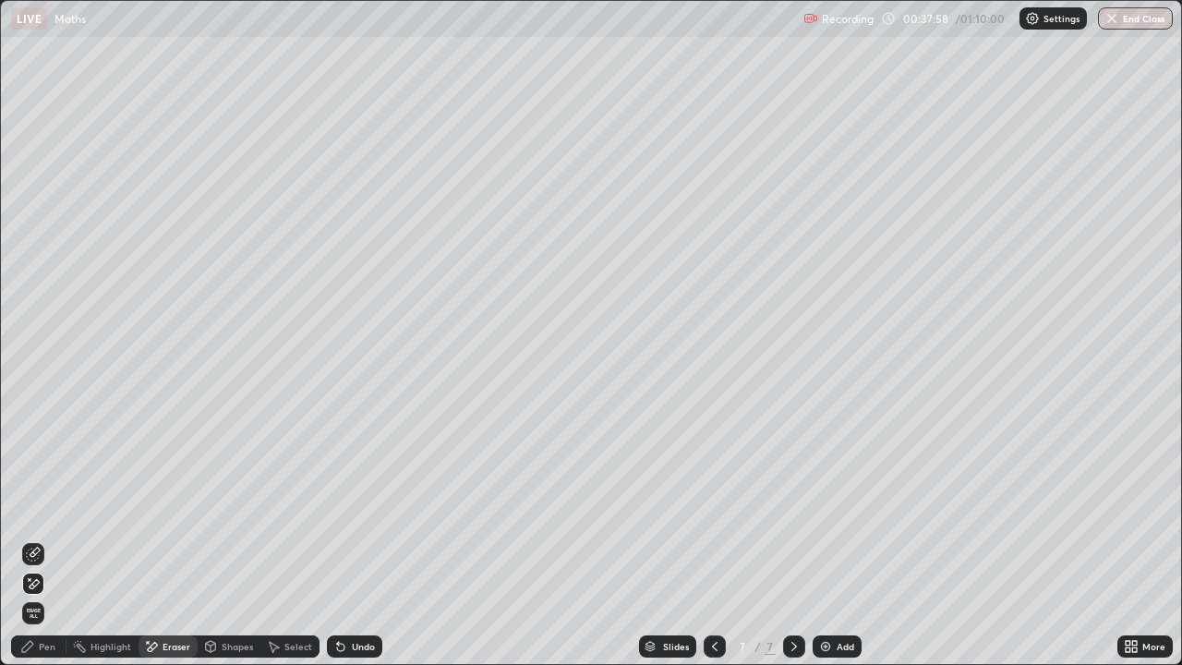
click at [51, 547] on div "Pen" at bounding box center [38, 646] width 55 height 22
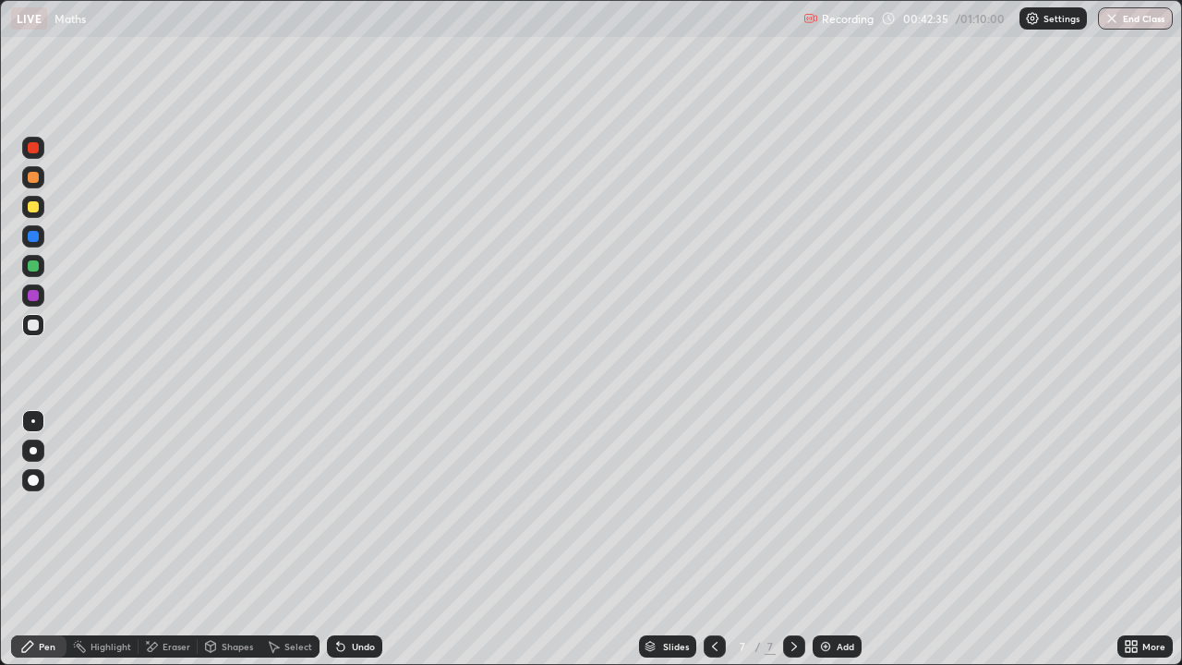
click at [168, 547] on div "Eraser" at bounding box center [177, 646] width 28 height 9
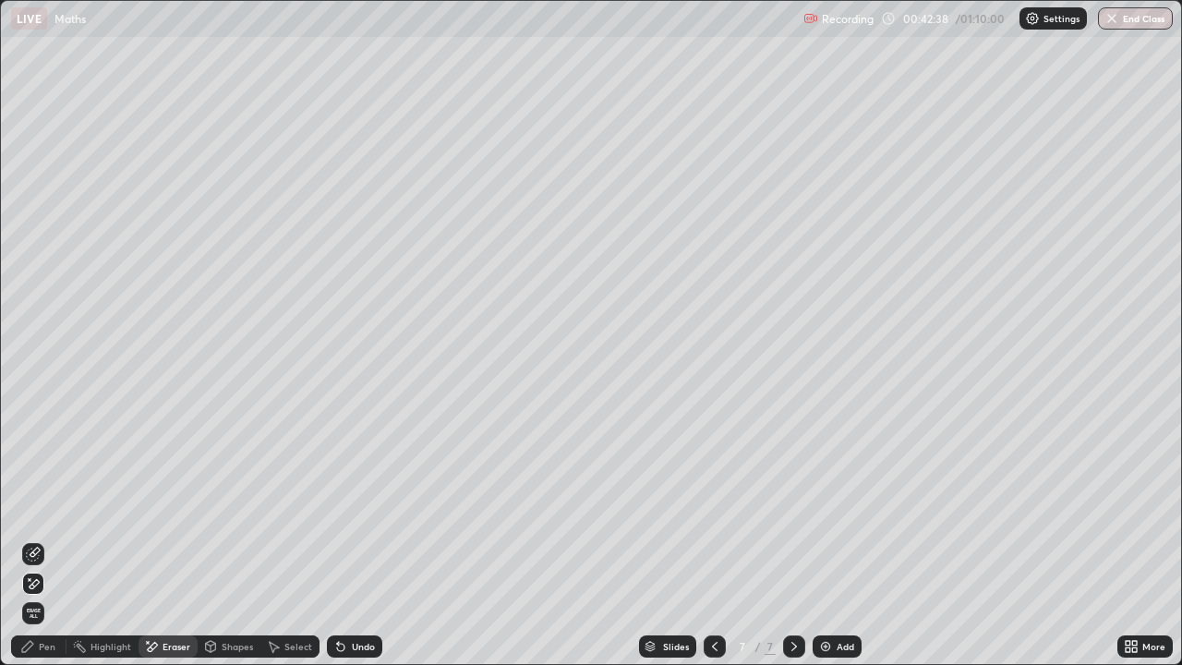
click at [51, 547] on div "Pen" at bounding box center [47, 646] width 17 height 9
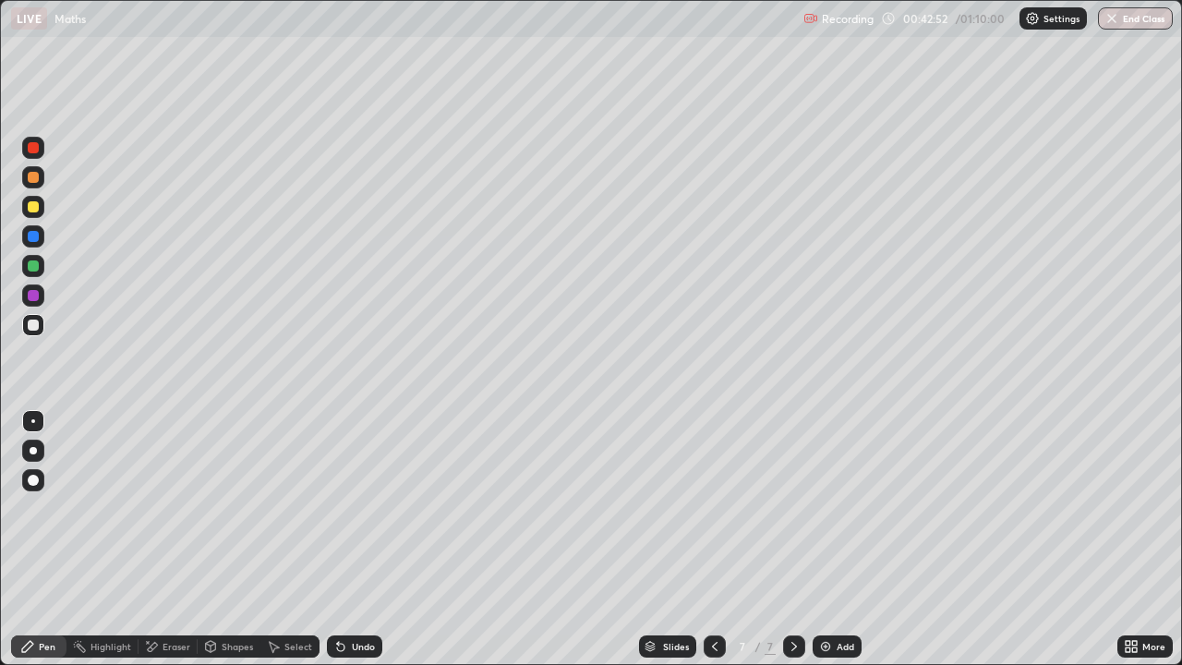
click at [345, 547] on div "Undo" at bounding box center [354, 646] width 55 height 22
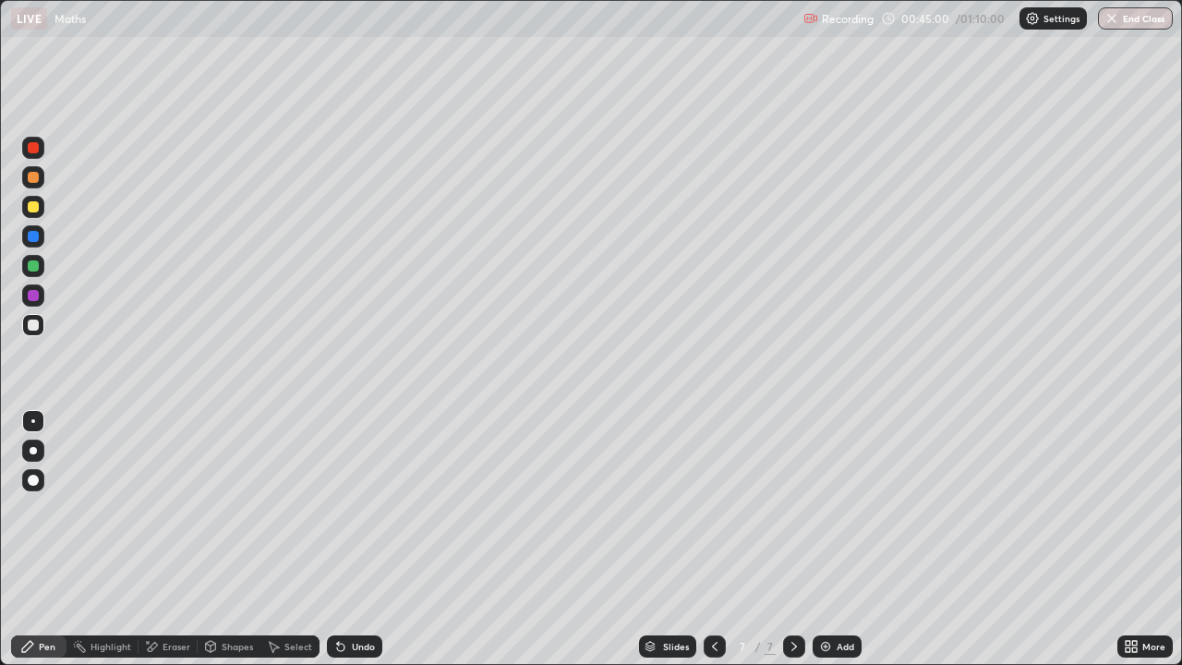
click at [34, 269] on div at bounding box center [33, 265] width 11 height 11
click at [178, 547] on div "Eraser" at bounding box center [177, 646] width 28 height 9
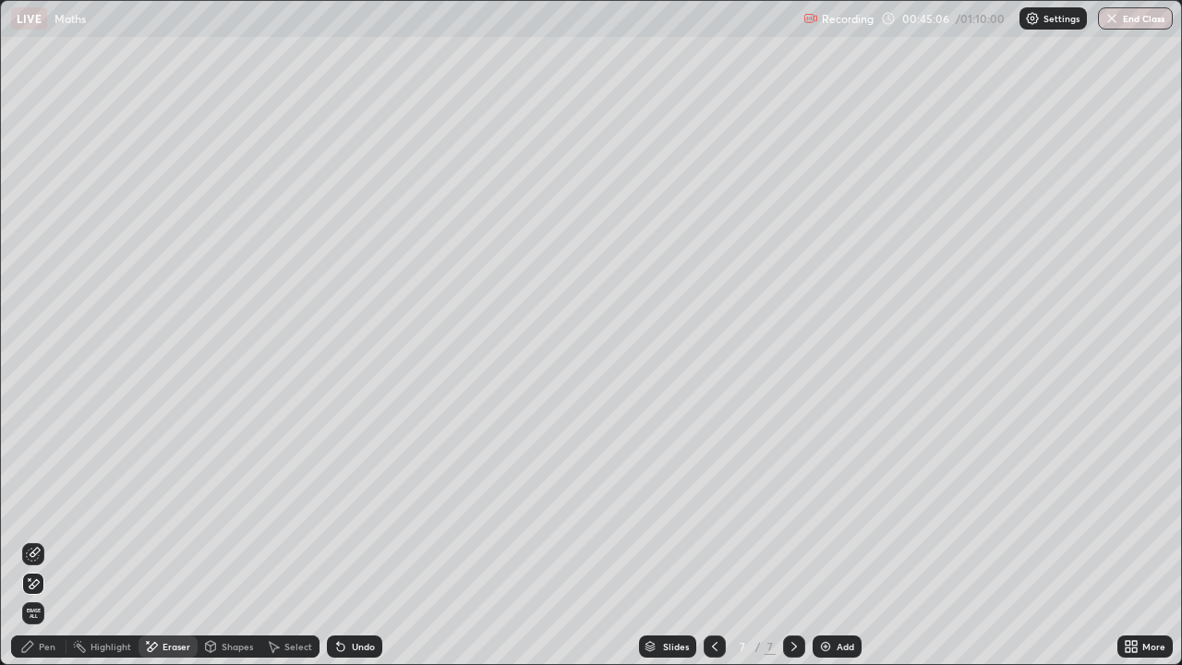
click at [60, 547] on div "Pen" at bounding box center [38, 646] width 55 height 22
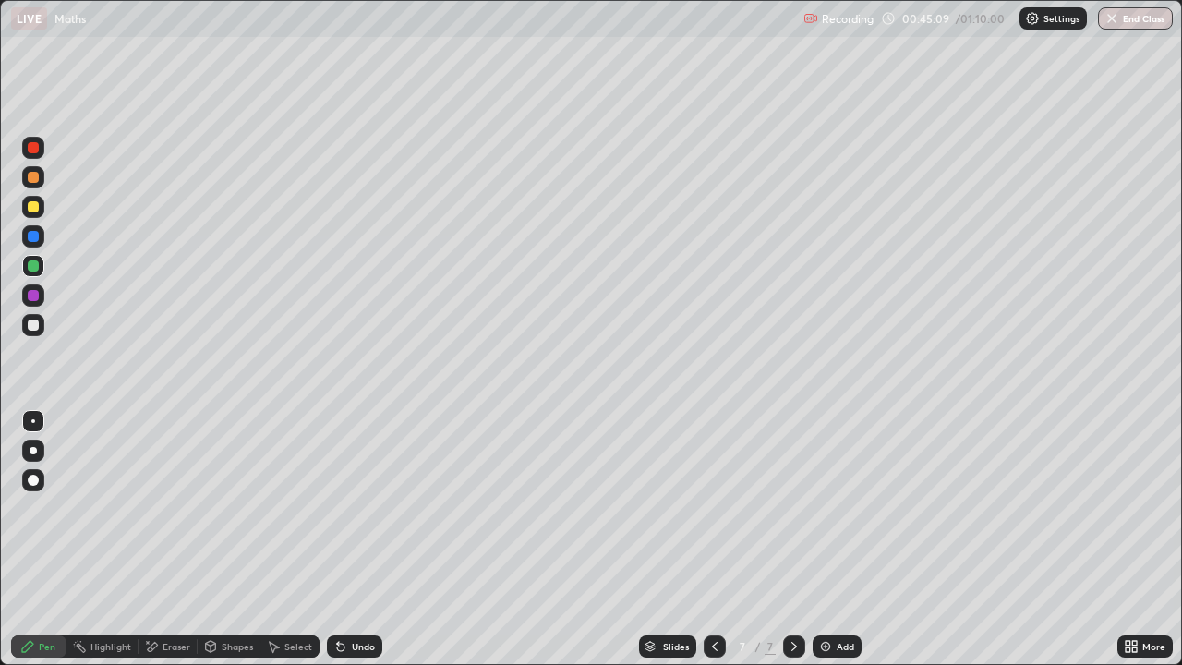
click at [356, 547] on div "Undo" at bounding box center [363, 646] width 23 height 9
click at [167, 547] on div "Eraser" at bounding box center [177, 646] width 28 height 9
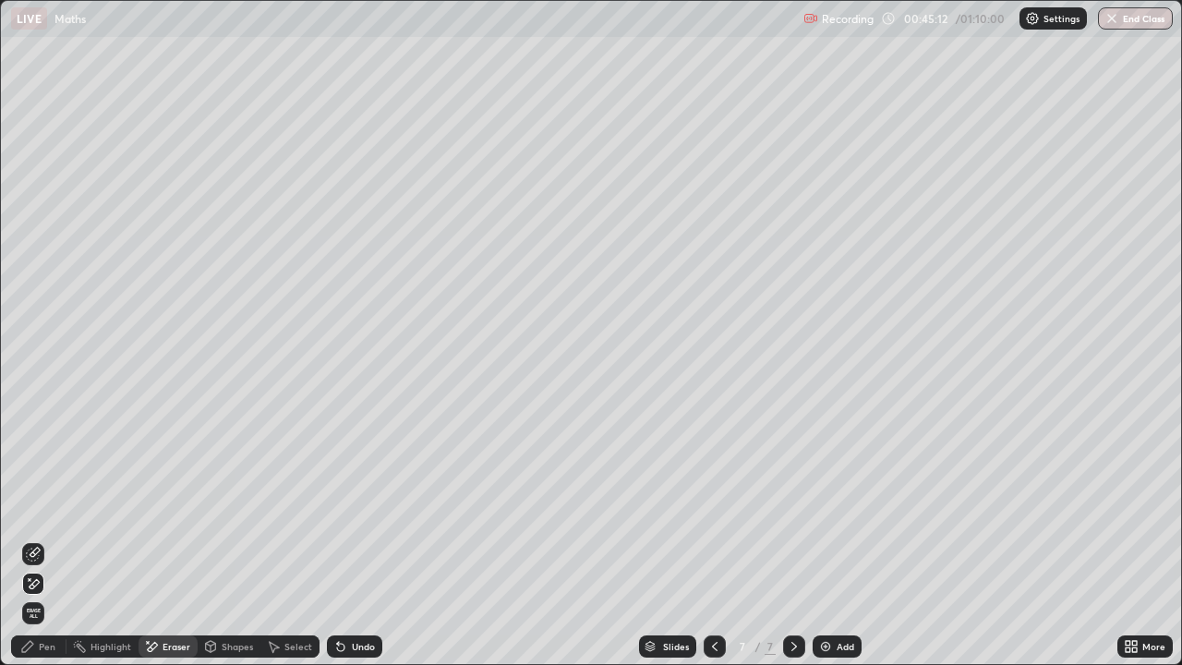
click at [54, 547] on div "Pen" at bounding box center [47, 646] width 17 height 9
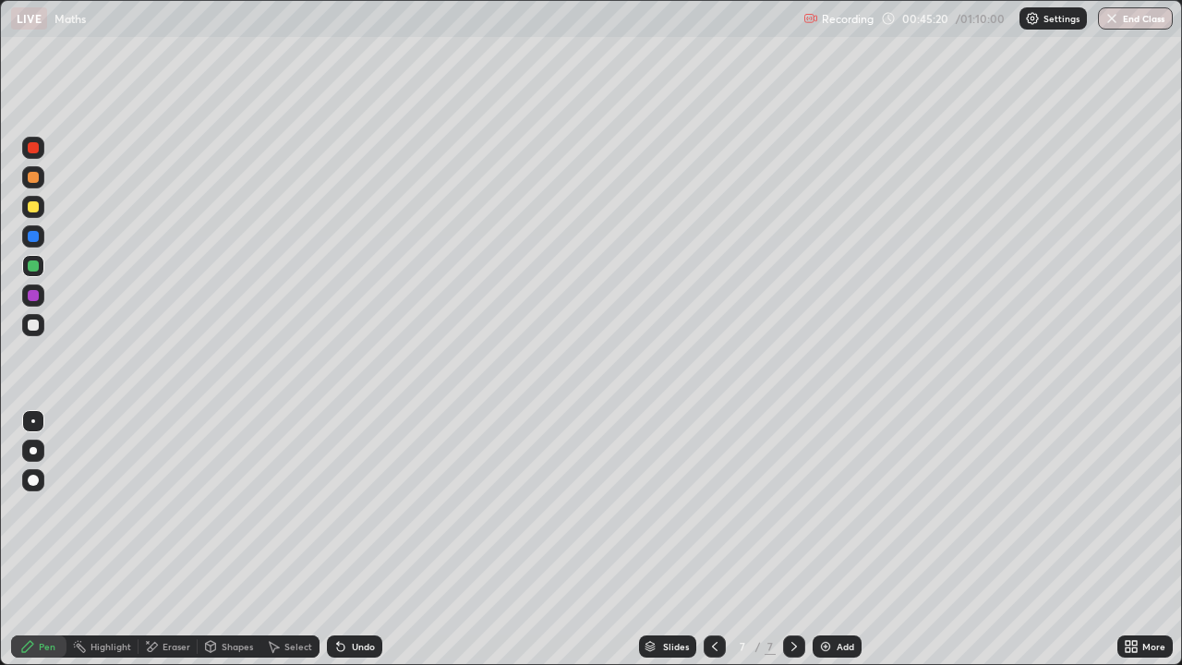
click at [234, 547] on div "Shapes" at bounding box center [237, 646] width 31 height 9
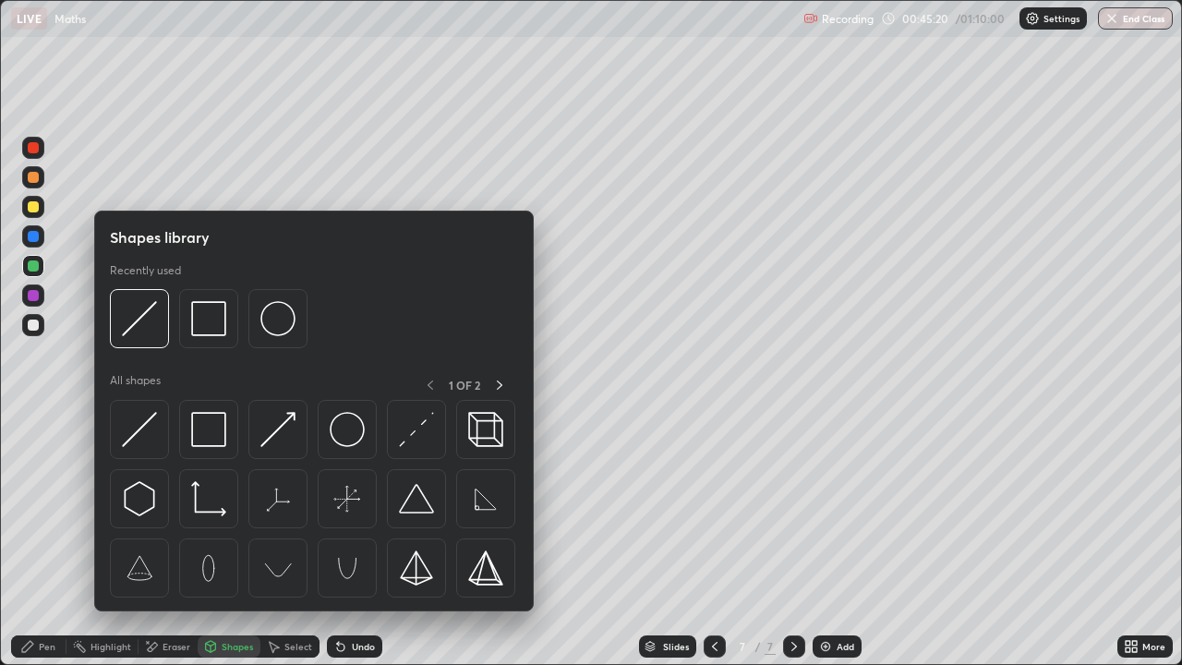
click at [292, 547] on div "Select" at bounding box center [298, 646] width 28 height 9
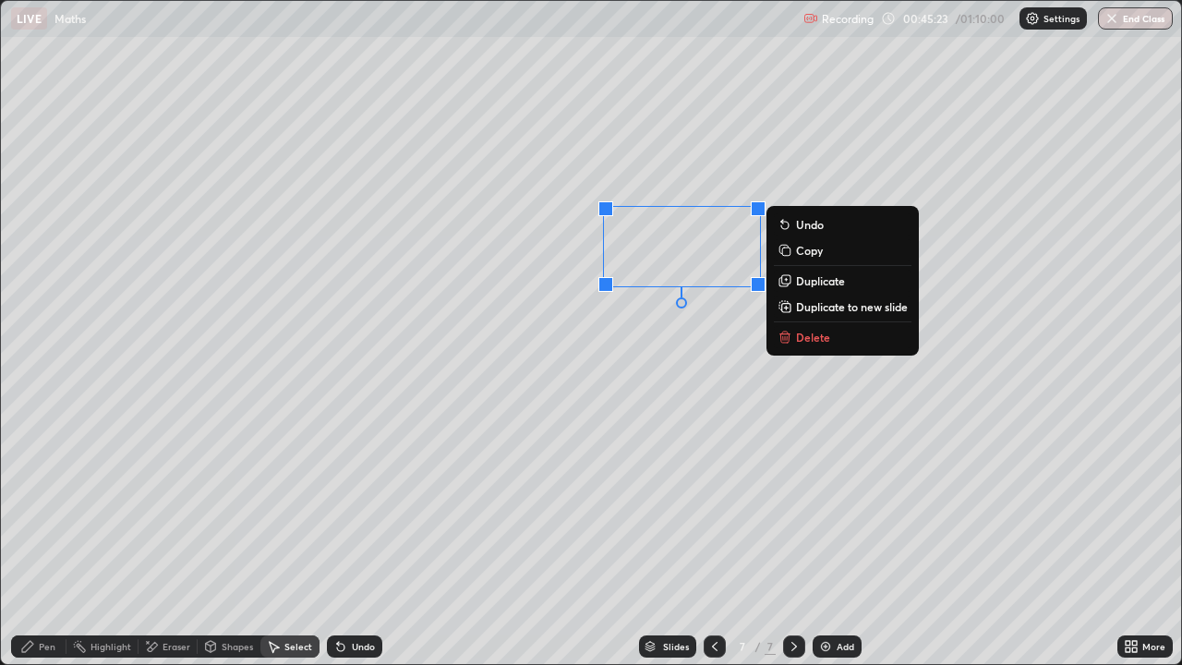
click at [802, 339] on p "Delete" at bounding box center [813, 337] width 34 height 15
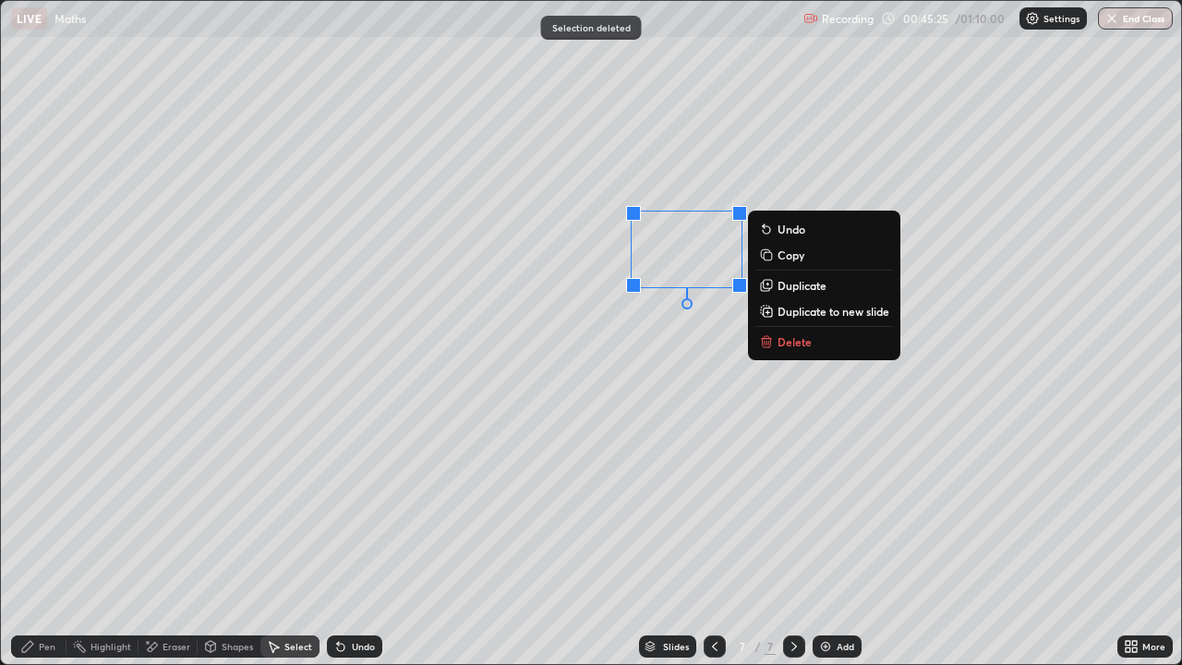
click at [786, 343] on p "Delete" at bounding box center [794, 341] width 34 height 15
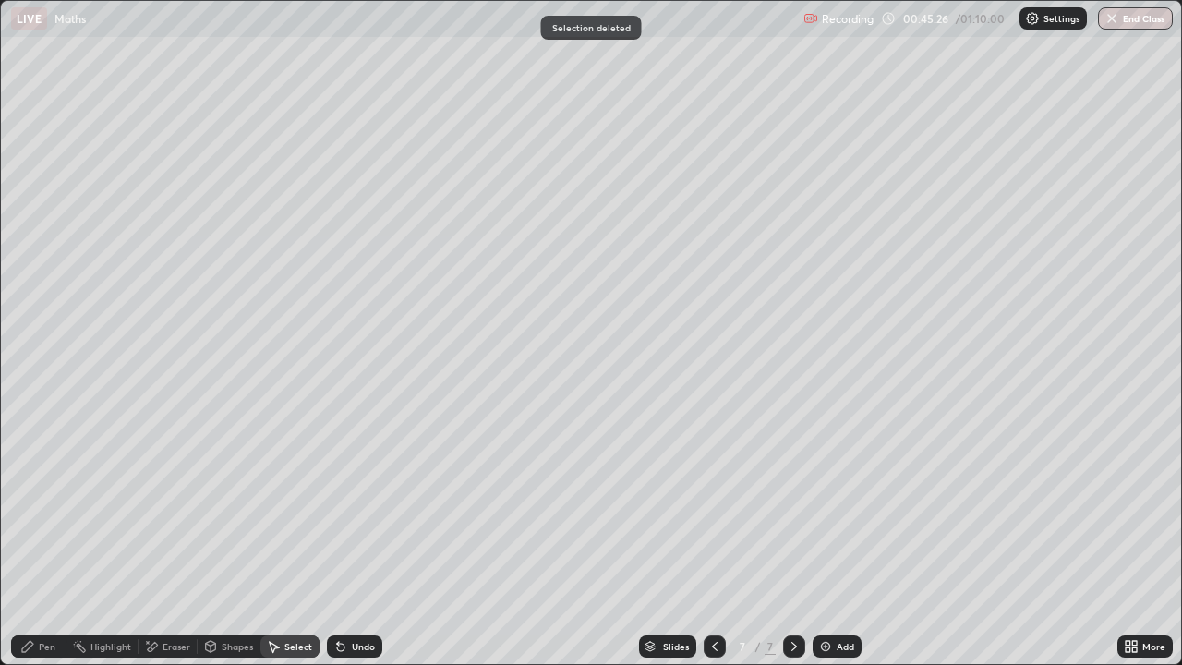
click at [57, 547] on div "Pen" at bounding box center [38, 646] width 55 height 22
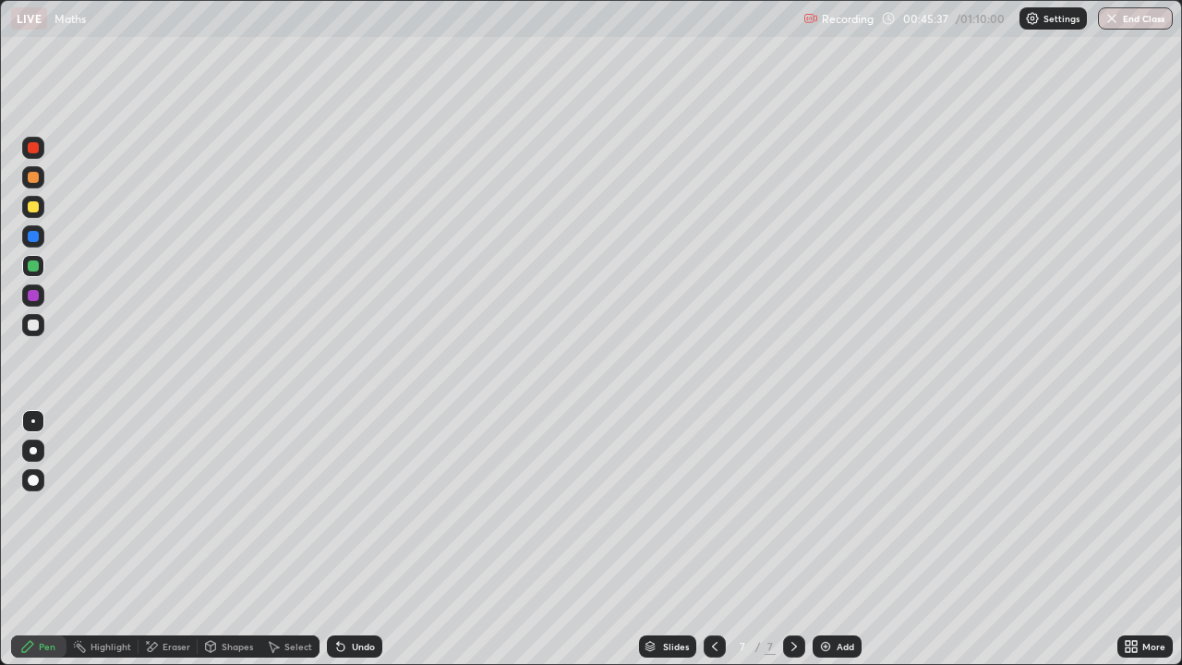
click at [32, 326] on div at bounding box center [33, 324] width 11 height 11
click at [174, 547] on div "Eraser" at bounding box center [177, 646] width 28 height 9
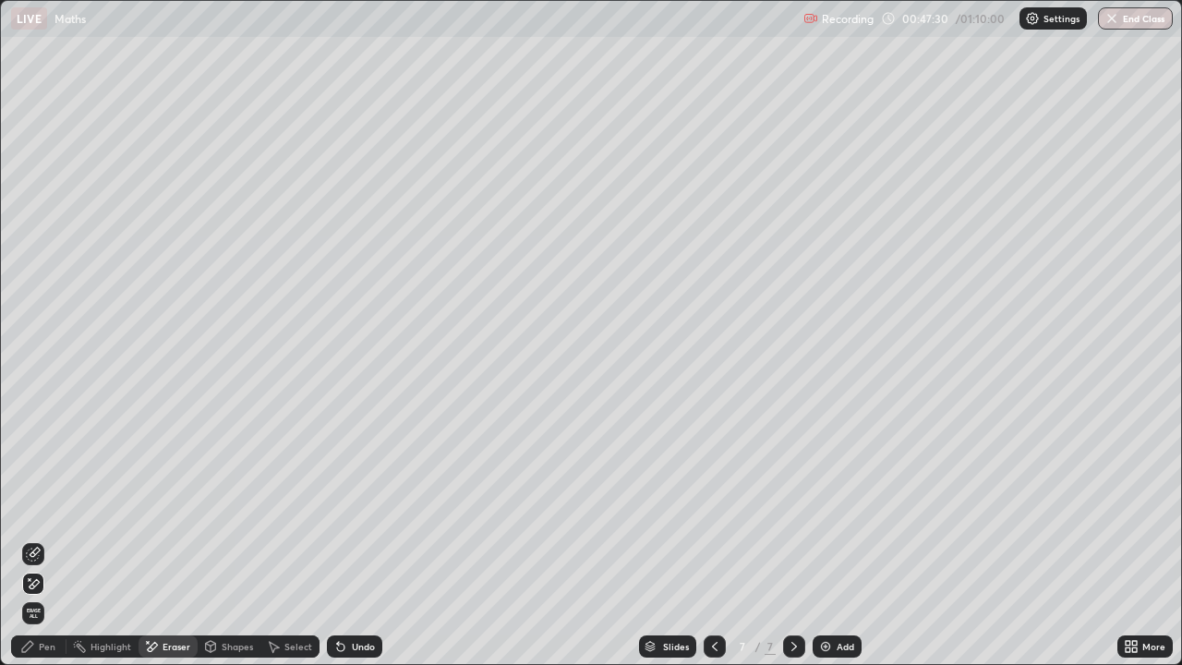
click at [52, 547] on div "Pen" at bounding box center [47, 646] width 17 height 9
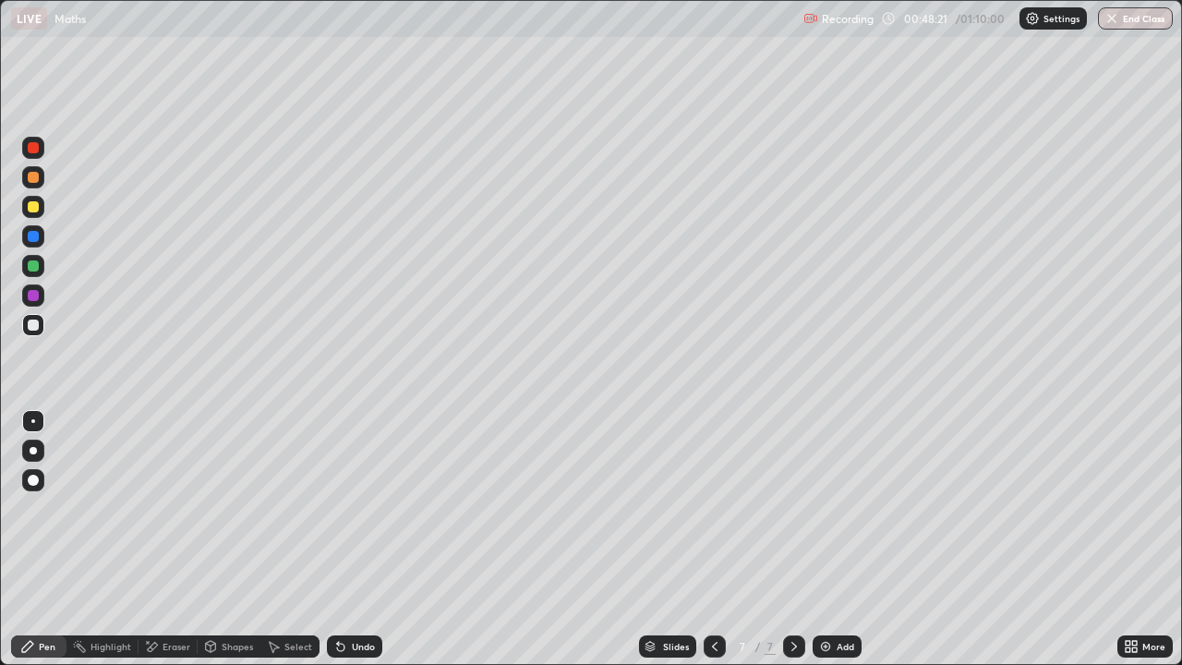
click at [34, 300] on div at bounding box center [33, 295] width 11 height 11
click at [35, 327] on div at bounding box center [33, 324] width 11 height 11
click at [33, 263] on div at bounding box center [33, 265] width 11 height 11
click at [30, 299] on div at bounding box center [33, 295] width 11 height 11
click at [33, 421] on div at bounding box center [33, 421] width 4 height 4
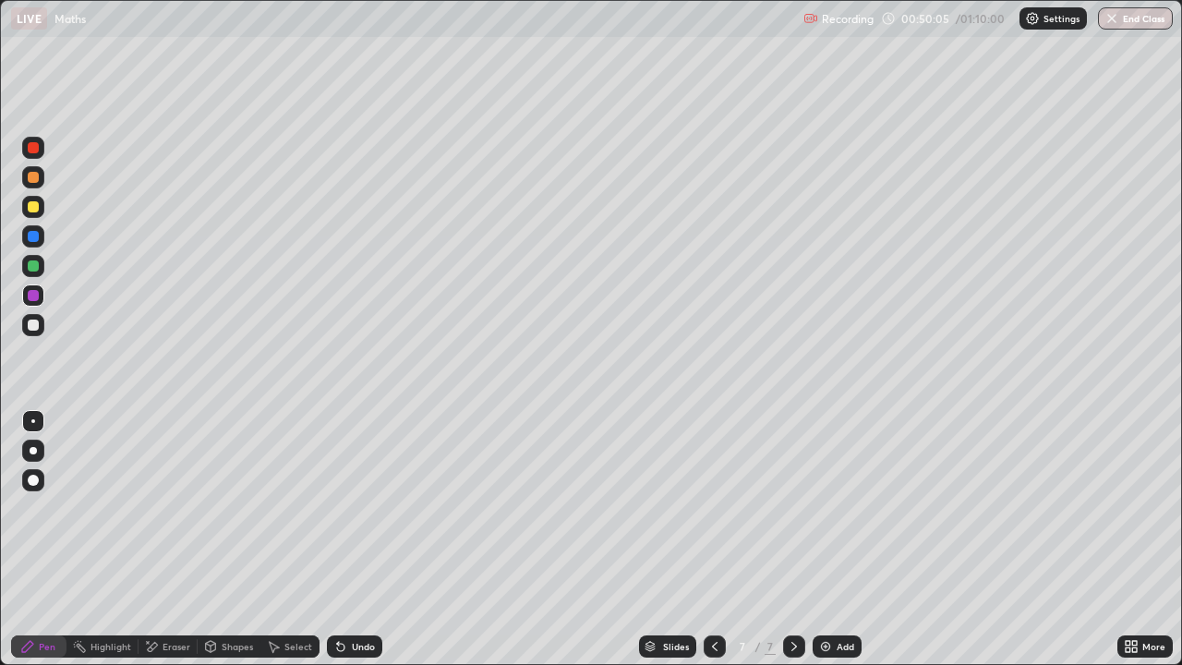
click at [32, 323] on div at bounding box center [33, 324] width 11 height 11
click at [826, 547] on img at bounding box center [825, 646] width 15 height 15
click at [288, 547] on div "Select" at bounding box center [298, 646] width 28 height 9
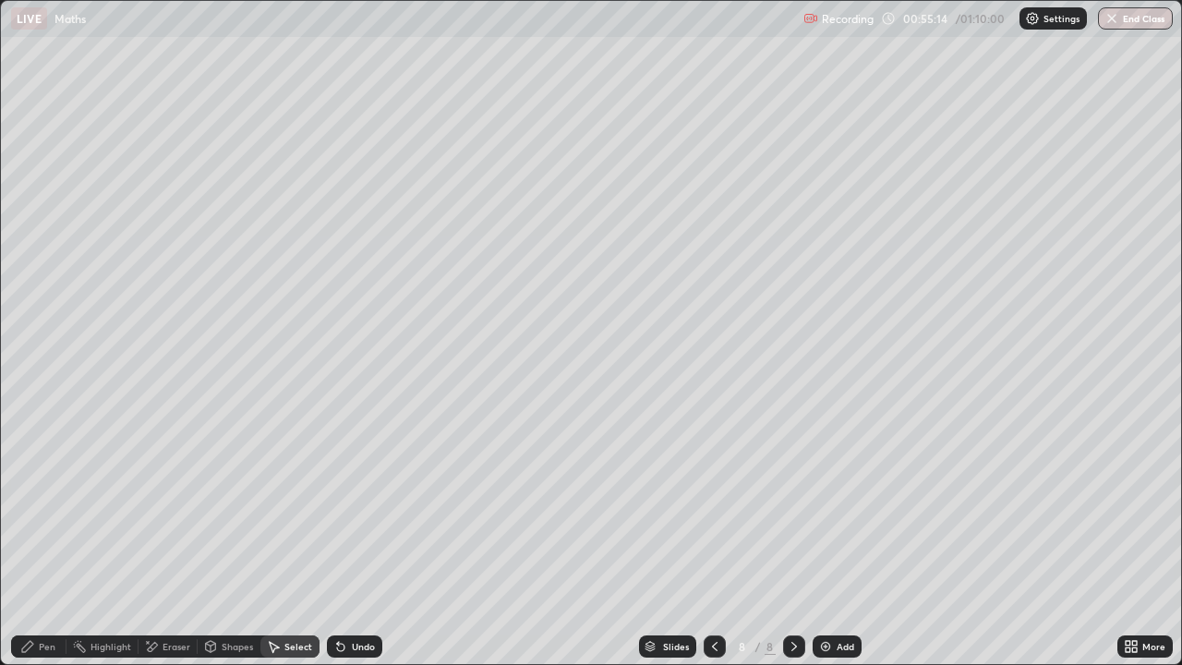
click at [352, 547] on div "Undo" at bounding box center [363, 646] width 23 height 9
click at [172, 547] on div "Eraser" at bounding box center [177, 646] width 28 height 9
click at [50, 547] on div "Pen" at bounding box center [47, 646] width 17 height 9
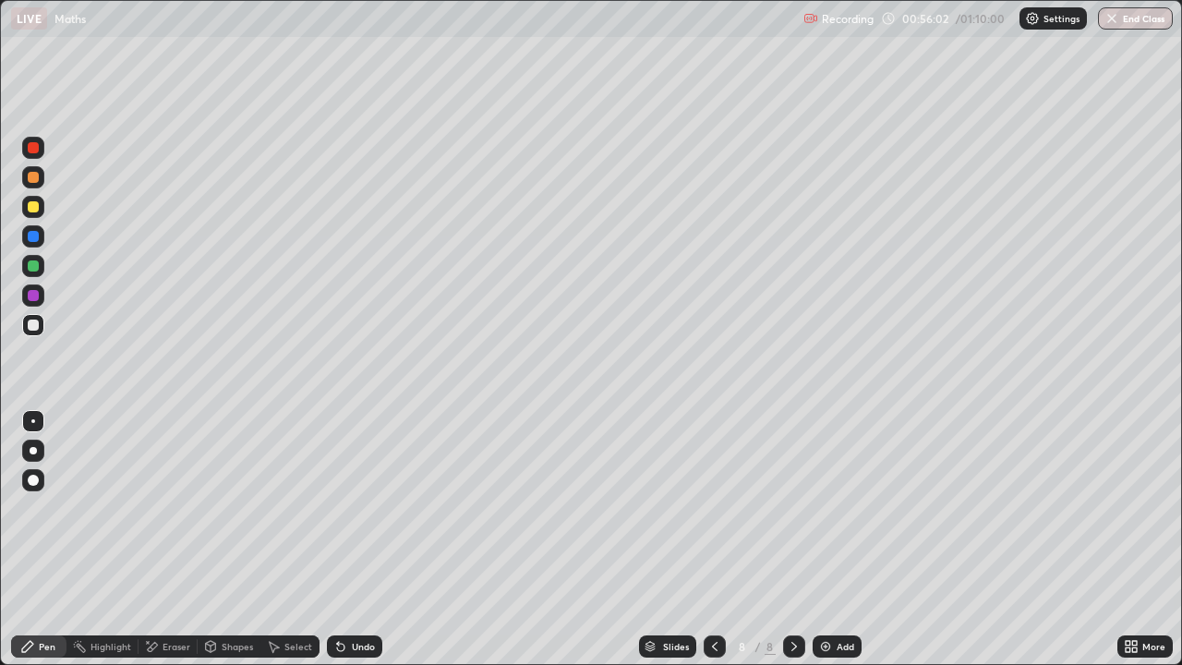
click at [352, 547] on div "Undo" at bounding box center [363, 646] width 23 height 9
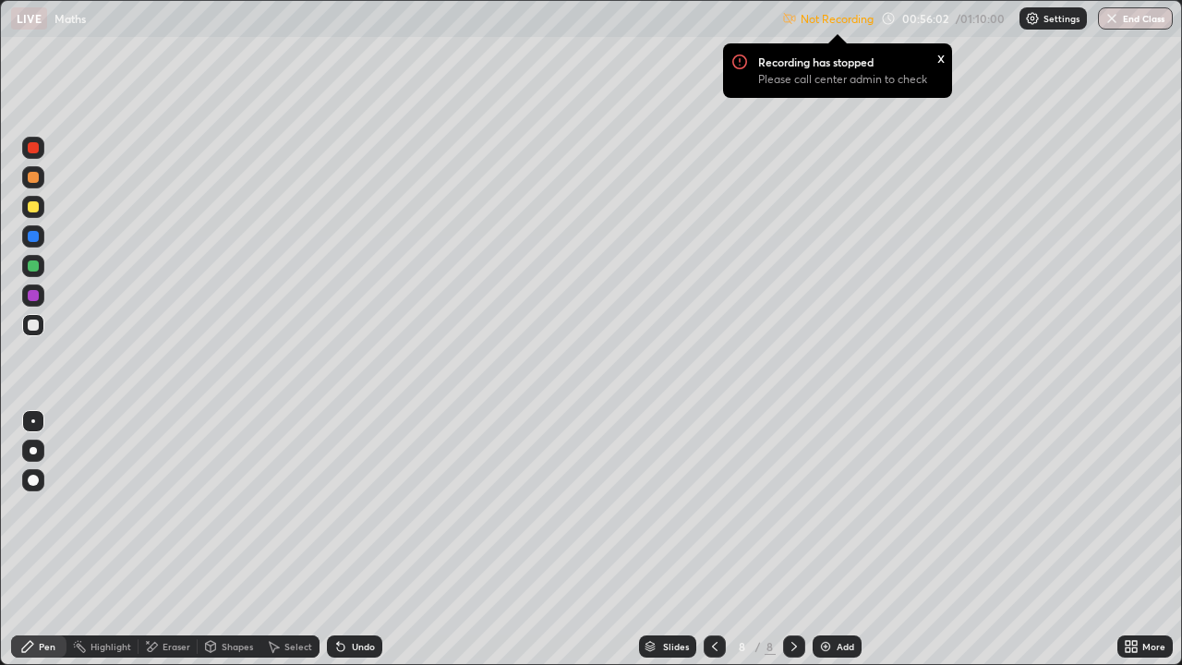
click at [347, 547] on div "Undo" at bounding box center [354, 646] width 55 height 22
click at [346, 547] on div "Undo" at bounding box center [354, 646] width 55 height 22
click at [343, 547] on icon at bounding box center [340, 646] width 15 height 15
click at [1130, 547] on icon at bounding box center [1128, 643] width 5 height 5
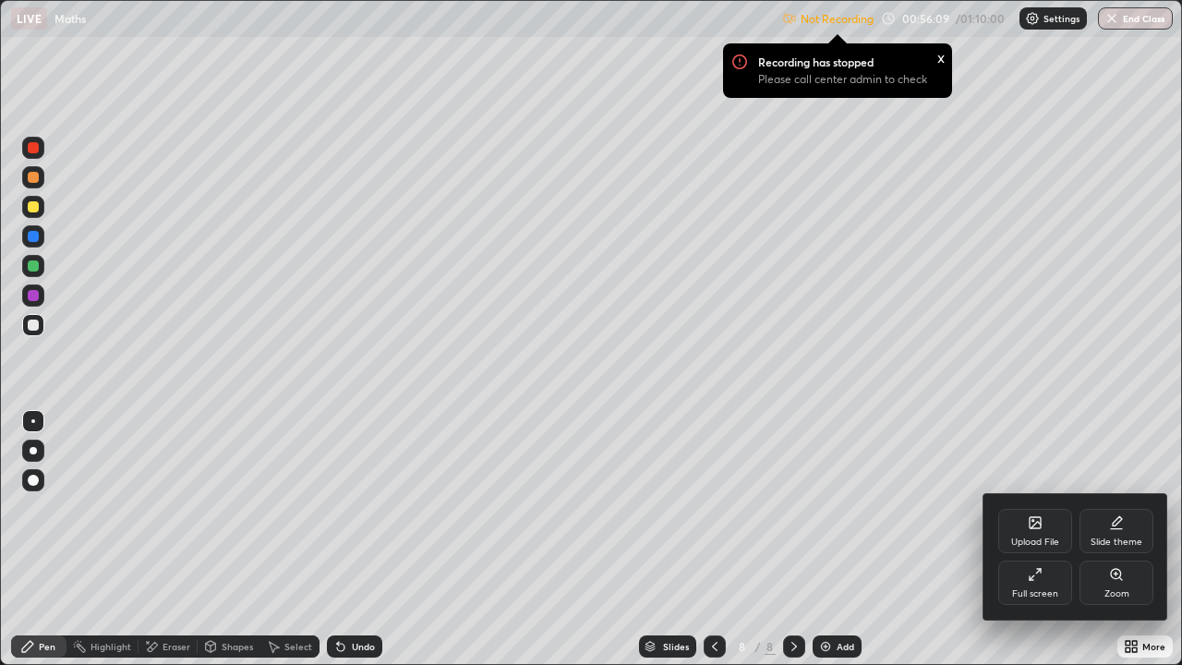
click at [1018, 547] on div "Full screen" at bounding box center [1035, 582] width 74 height 44
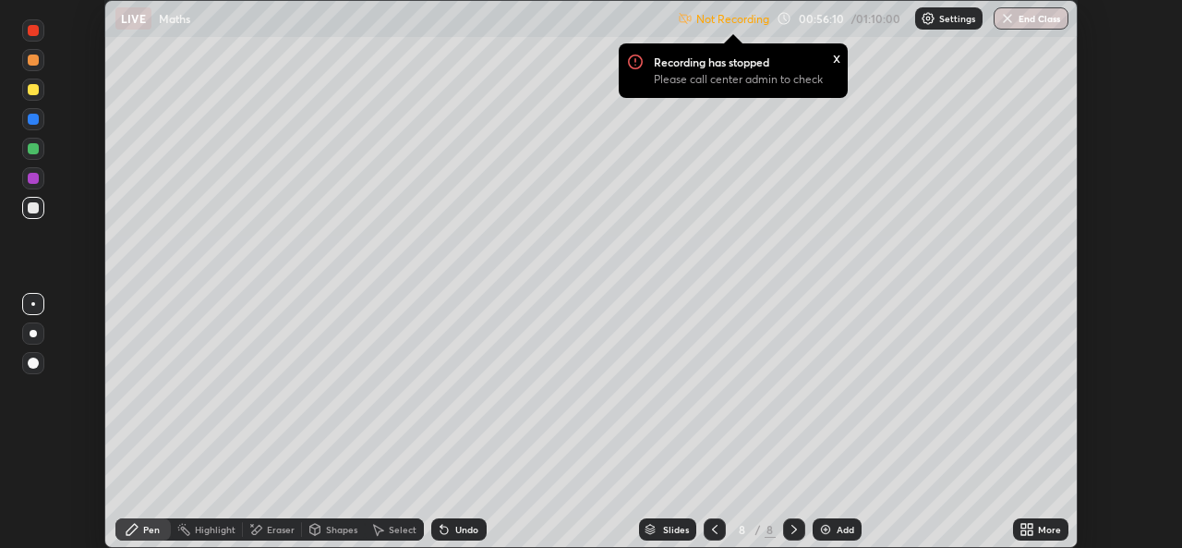
scroll to position [91788, 91154]
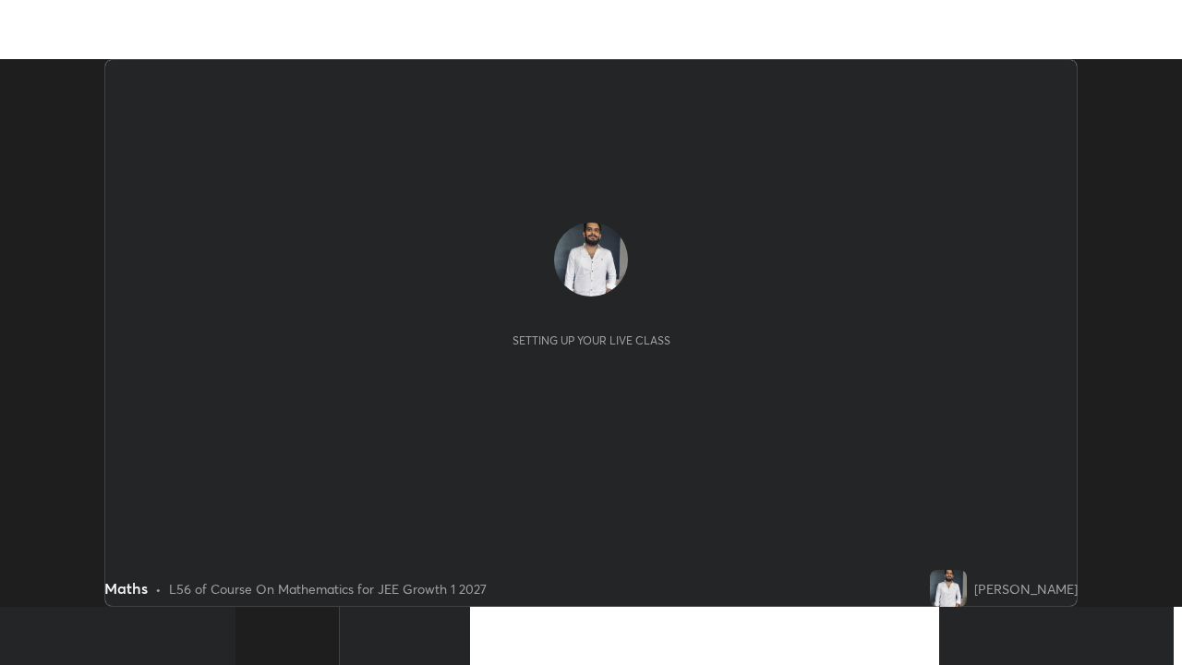
scroll to position [548, 1182]
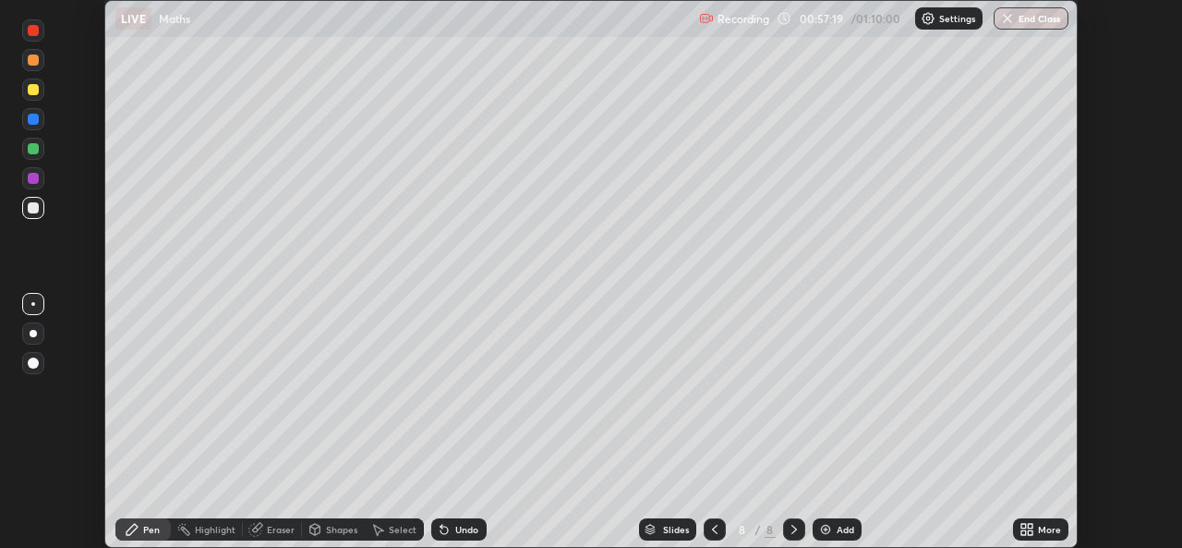
click at [1023, 525] on icon at bounding box center [1023, 526] width 5 height 5
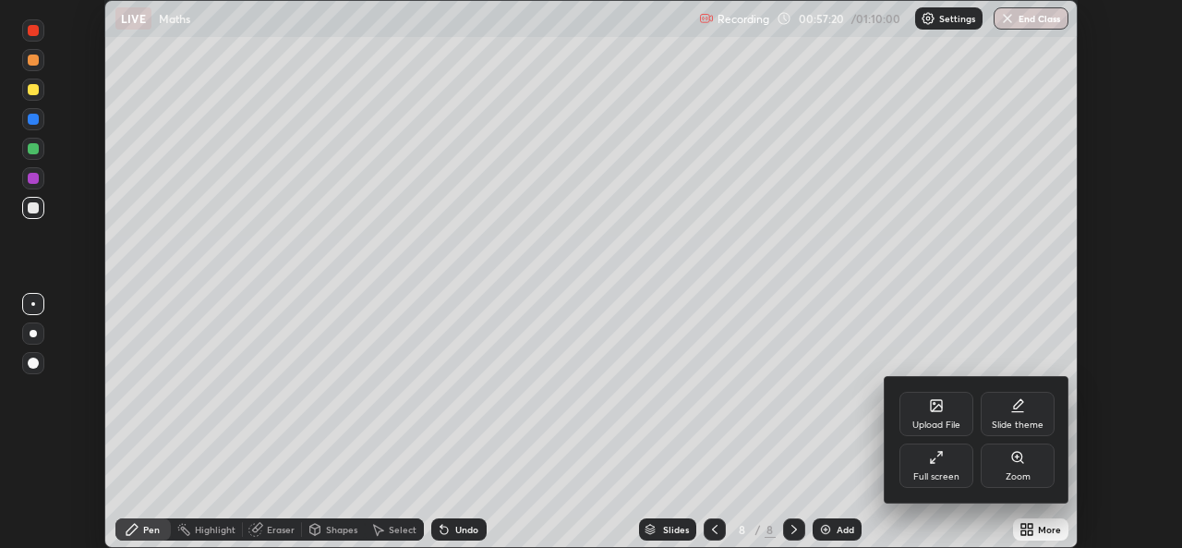
click at [929, 468] on div "Full screen" at bounding box center [936, 465] width 74 height 44
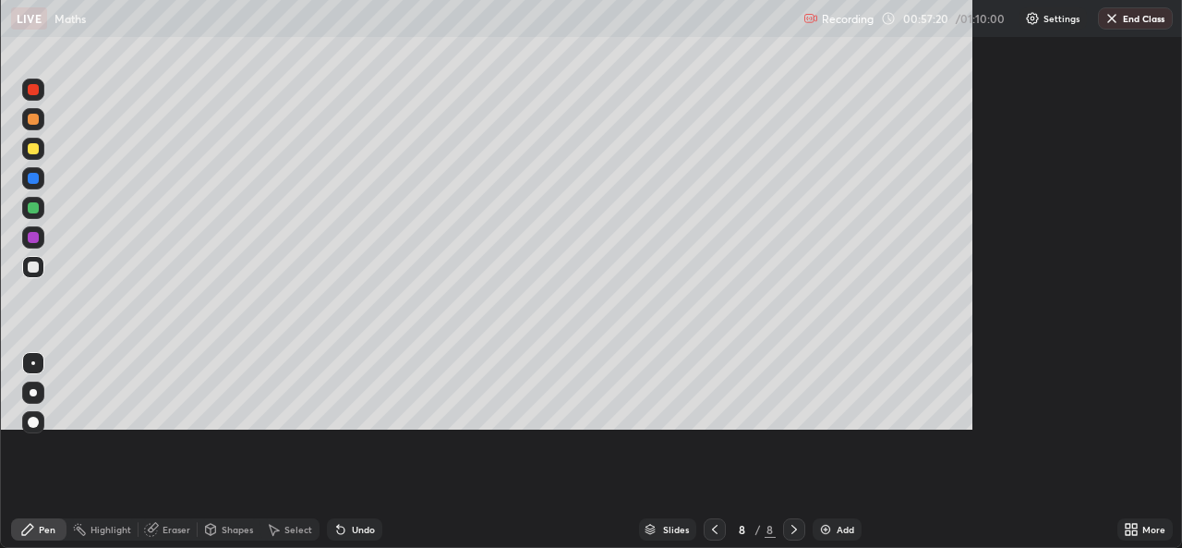
scroll to position [665, 1182]
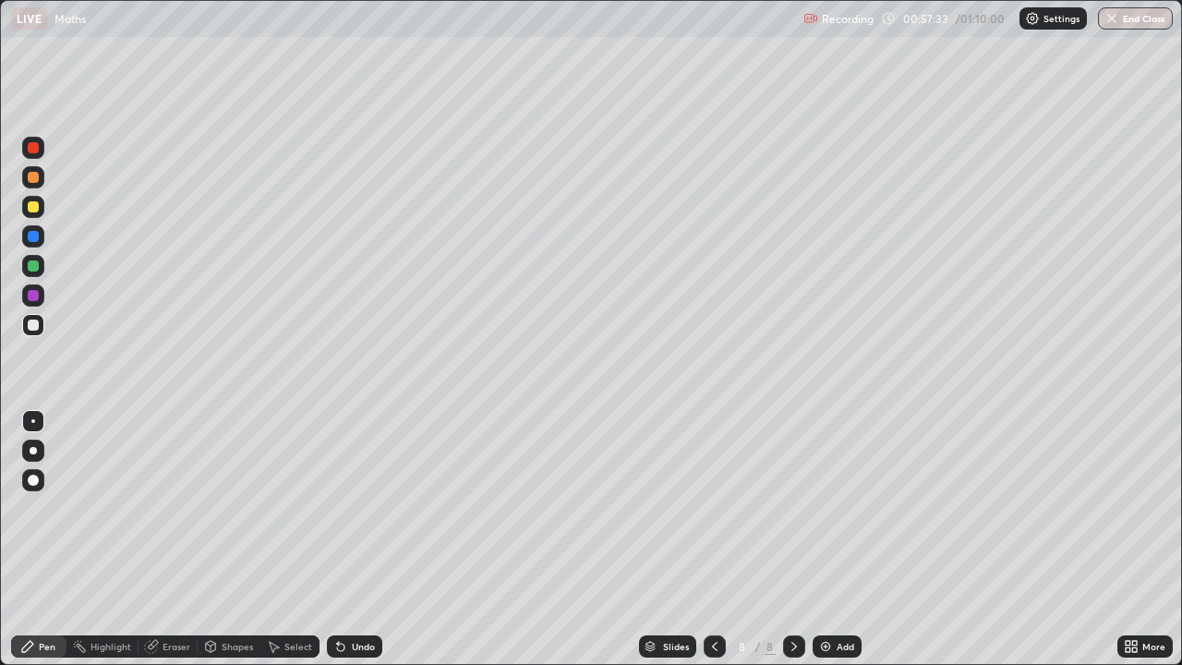
click at [177, 547] on div "Eraser" at bounding box center [177, 646] width 28 height 9
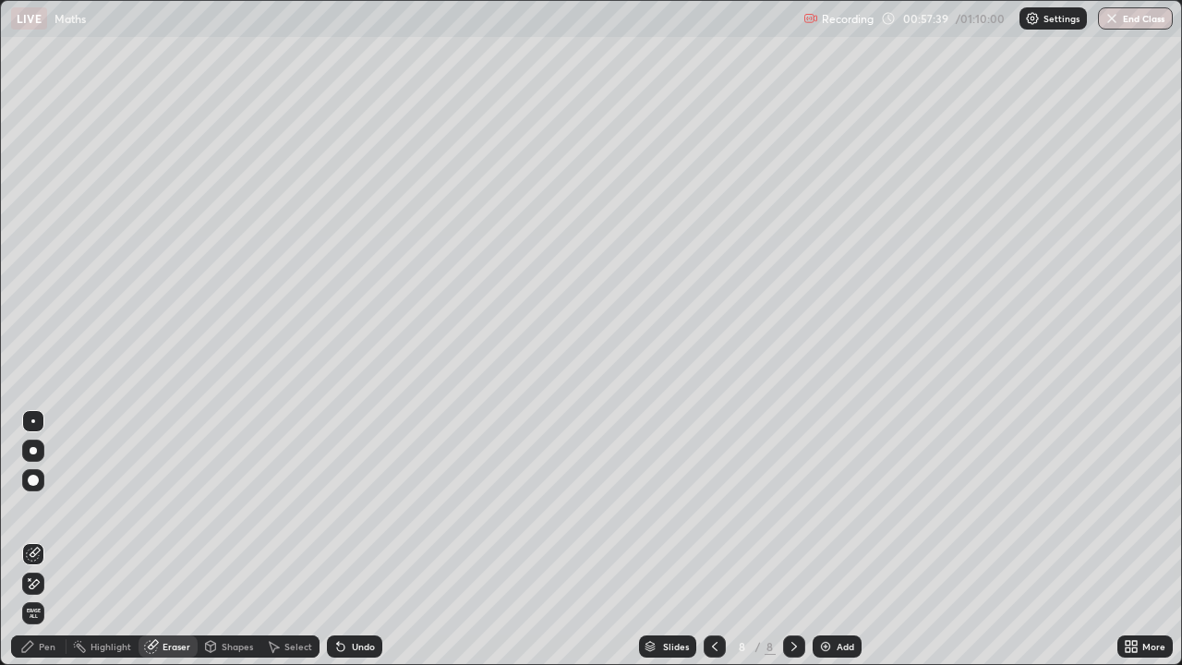
click at [164, 547] on div "Eraser" at bounding box center [177, 646] width 28 height 9
click at [35, 547] on icon at bounding box center [35, 583] width 10 height 9
click at [361, 547] on div "Undo" at bounding box center [354, 646] width 55 height 22
click at [46, 547] on div "Pen" at bounding box center [47, 646] width 17 height 9
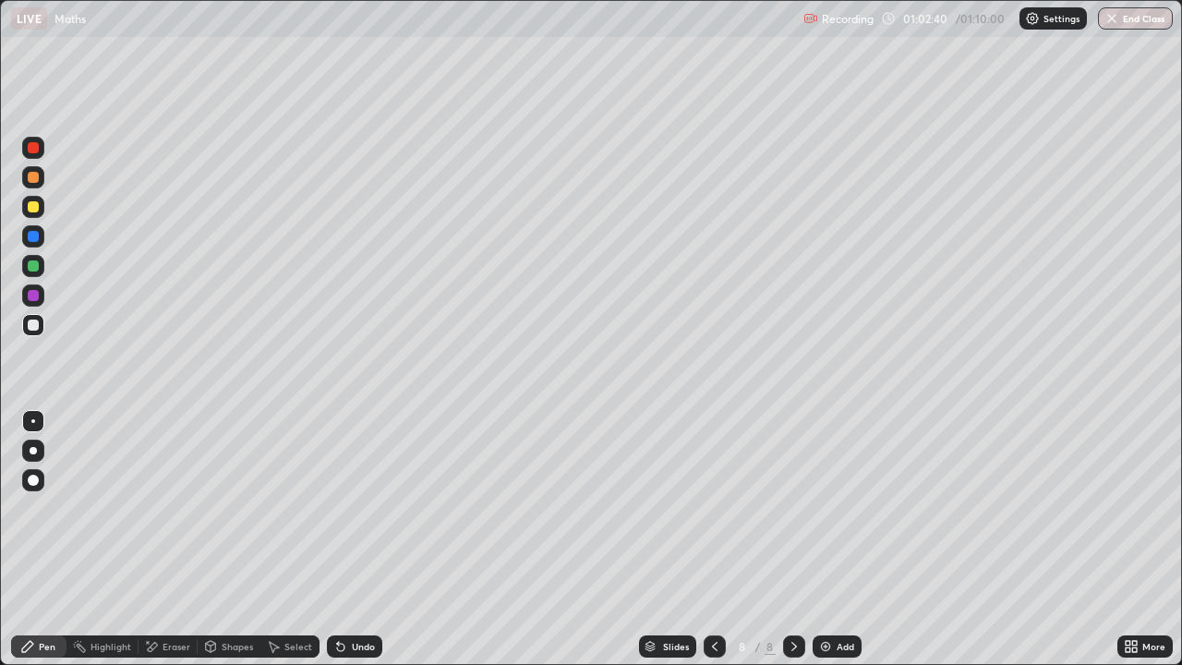
click at [34, 272] on div at bounding box center [33, 266] width 22 height 22
click at [35, 325] on div at bounding box center [33, 324] width 11 height 11
click at [1114, 25] on img "button" at bounding box center [1112, 18] width 15 height 15
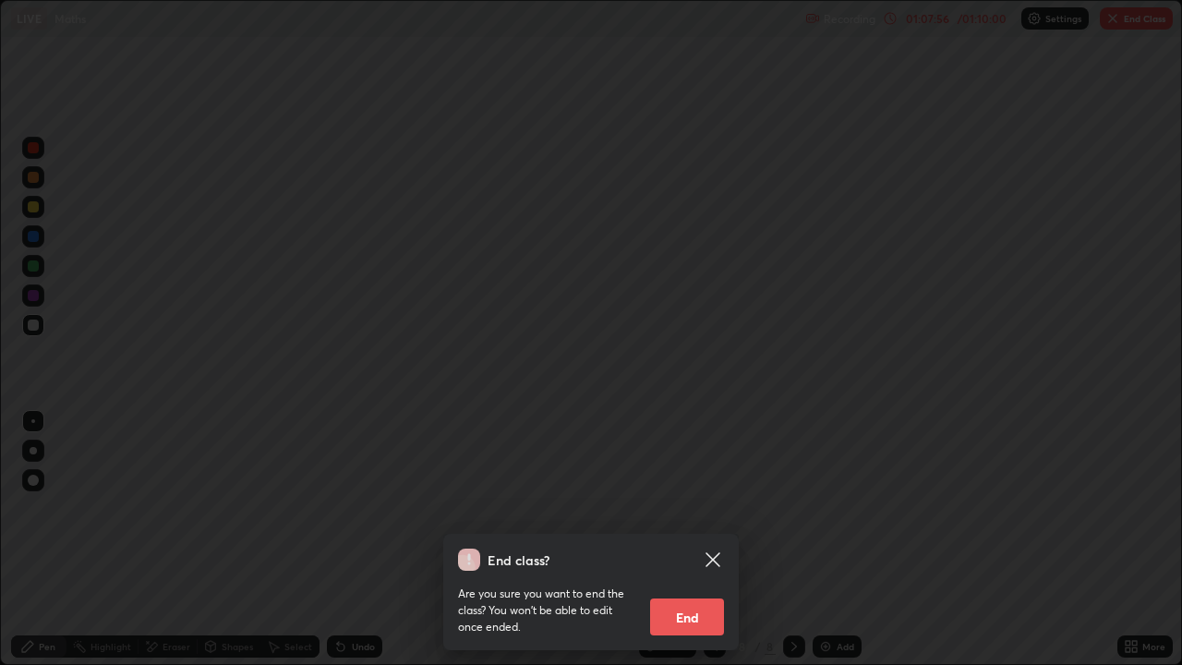
click at [673, 547] on button "End" at bounding box center [687, 616] width 74 height 37
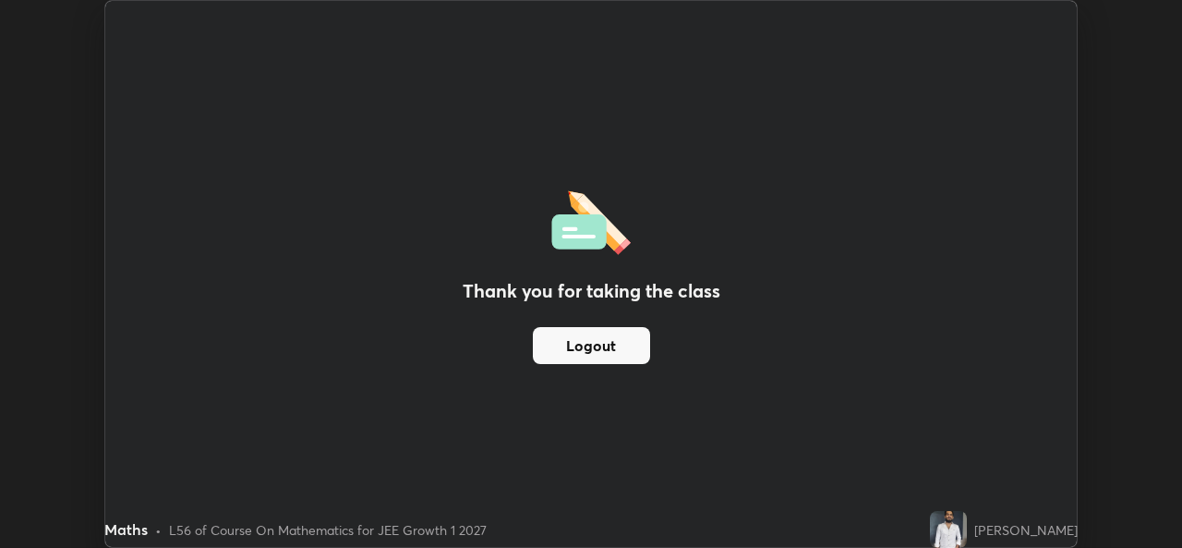
scroll to position [91788, 91154]
